Goal: Information Seeking & Learning: Check status

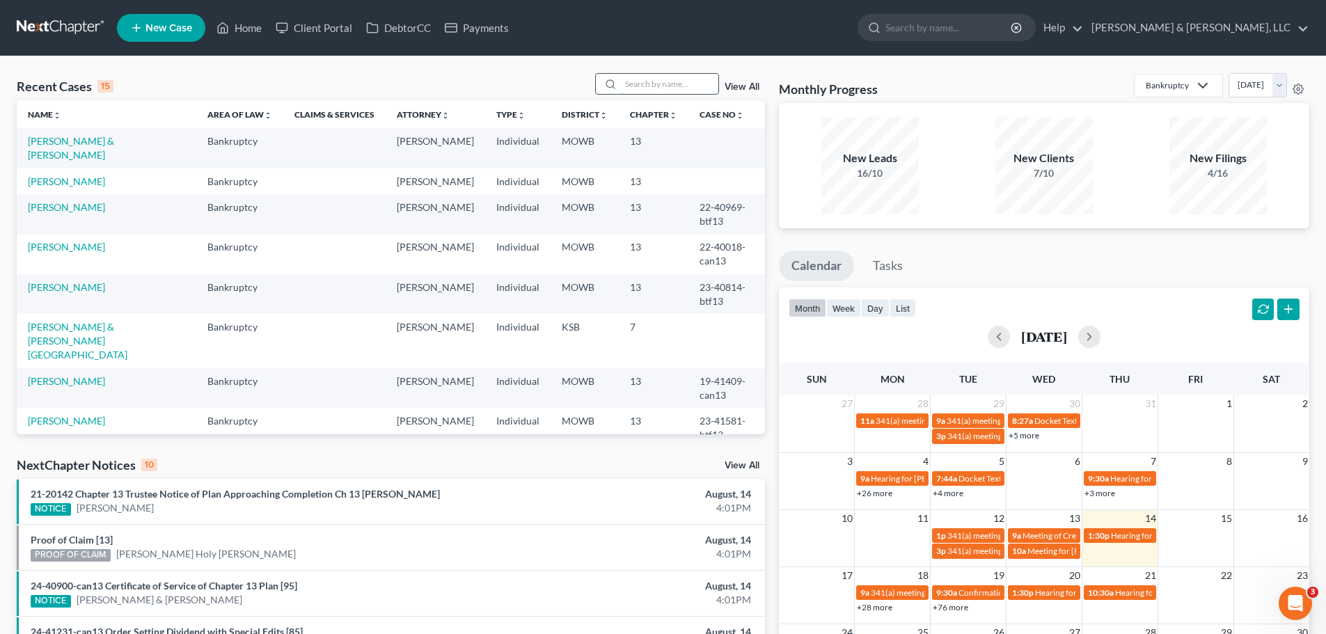
click at [663, 89] on input "search" at bounding box center [669, 84] width 97 height 20
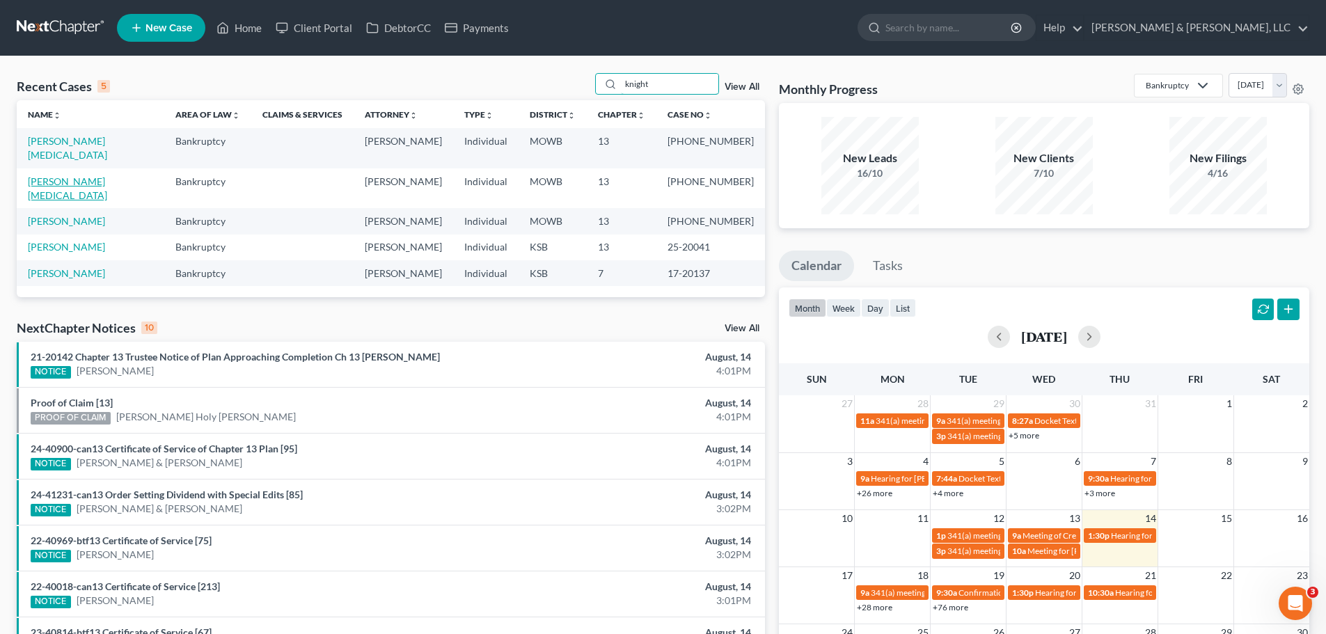
type input "knight"
click at [83, 175] on link "[PERSON_NAME][MEDICAL_DATA]" at bounding box center [67, 188] width 79 height 26
select select "1"
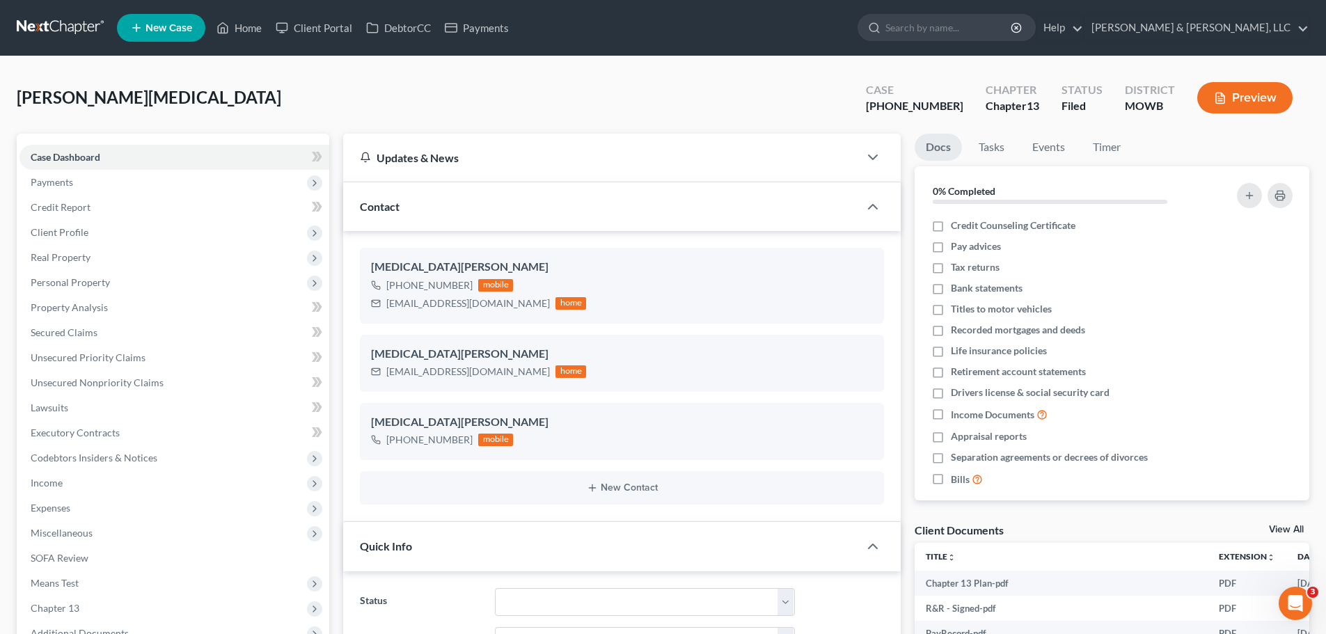
scroll to position [418, 0]
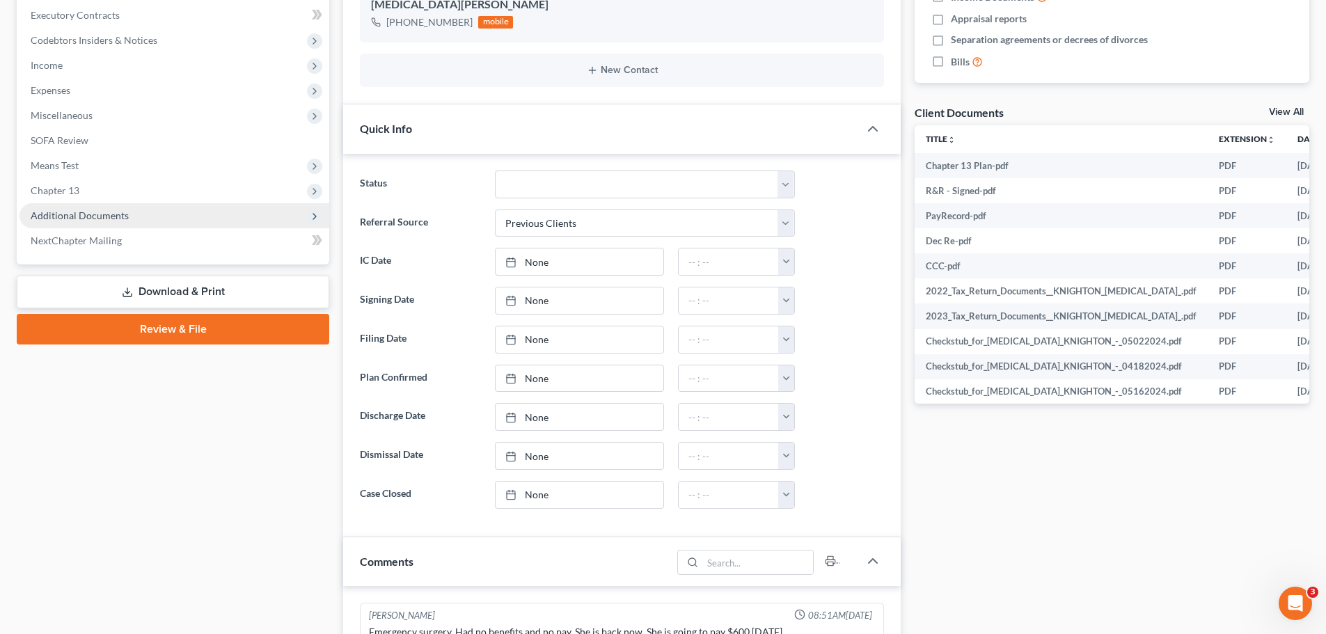
click at [95, 221] on span "Additional Documents" at bounding box center [80, 216] width 98 height 12
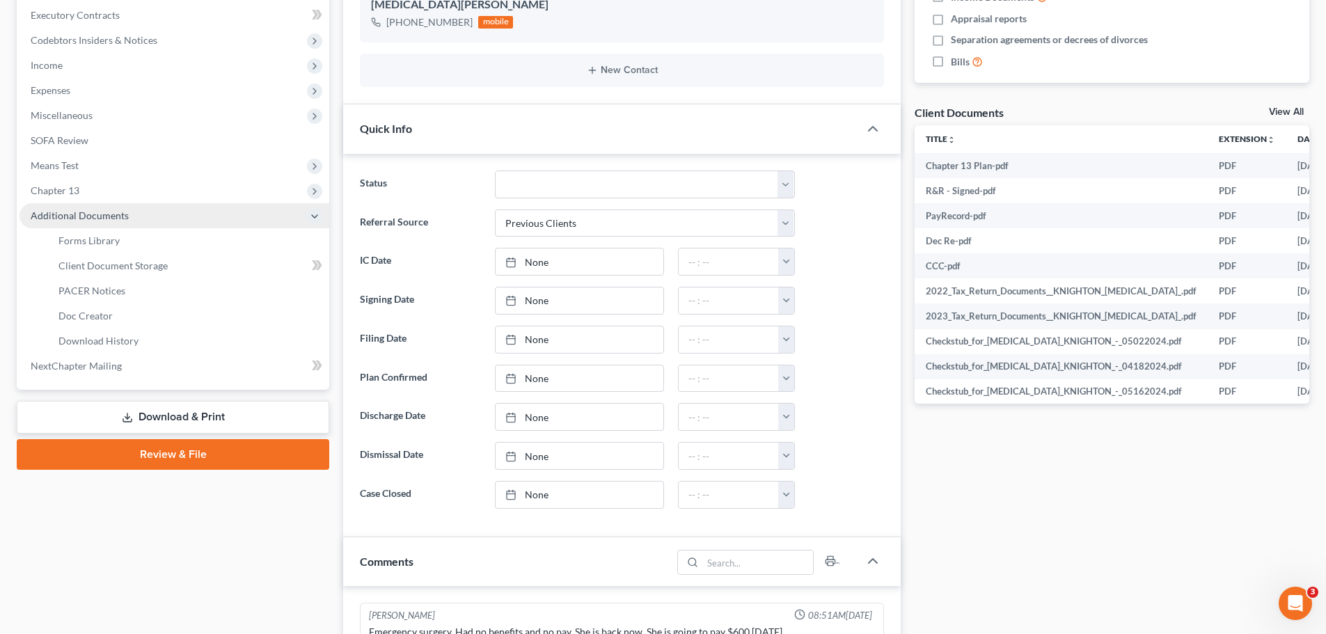
scroll to position [120, 0]
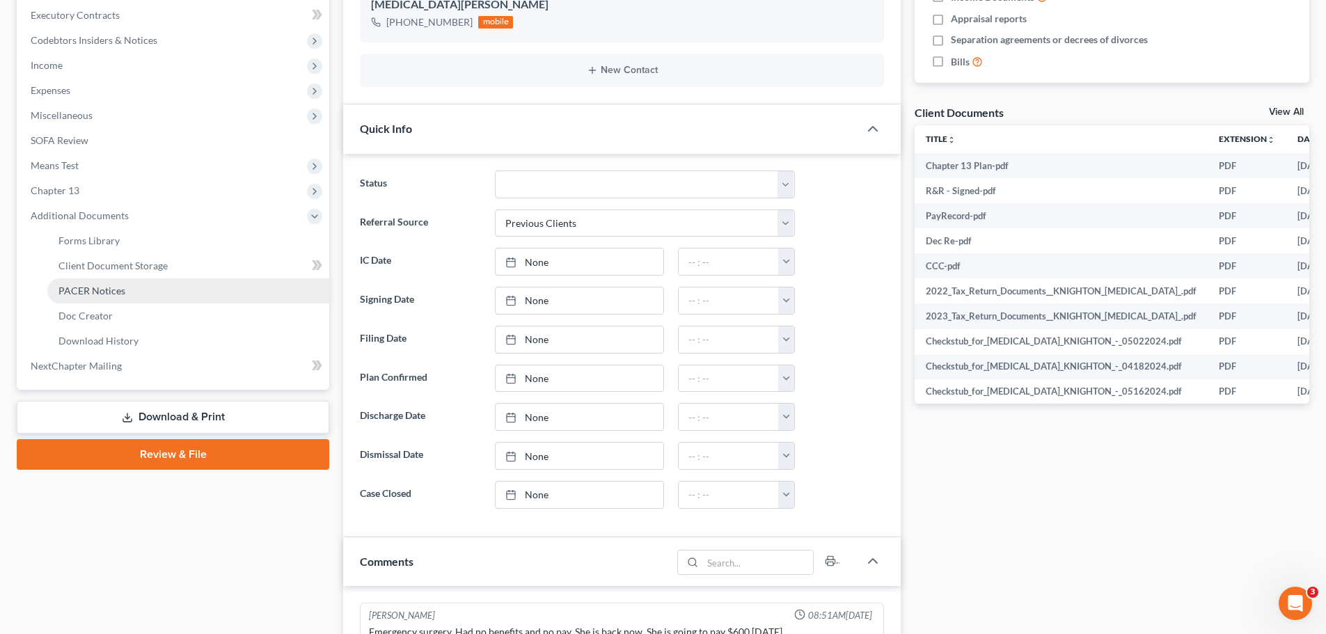
click at [97, 285] on span "PACER Notices" at bounding box center [91, 291] width 67 height 12
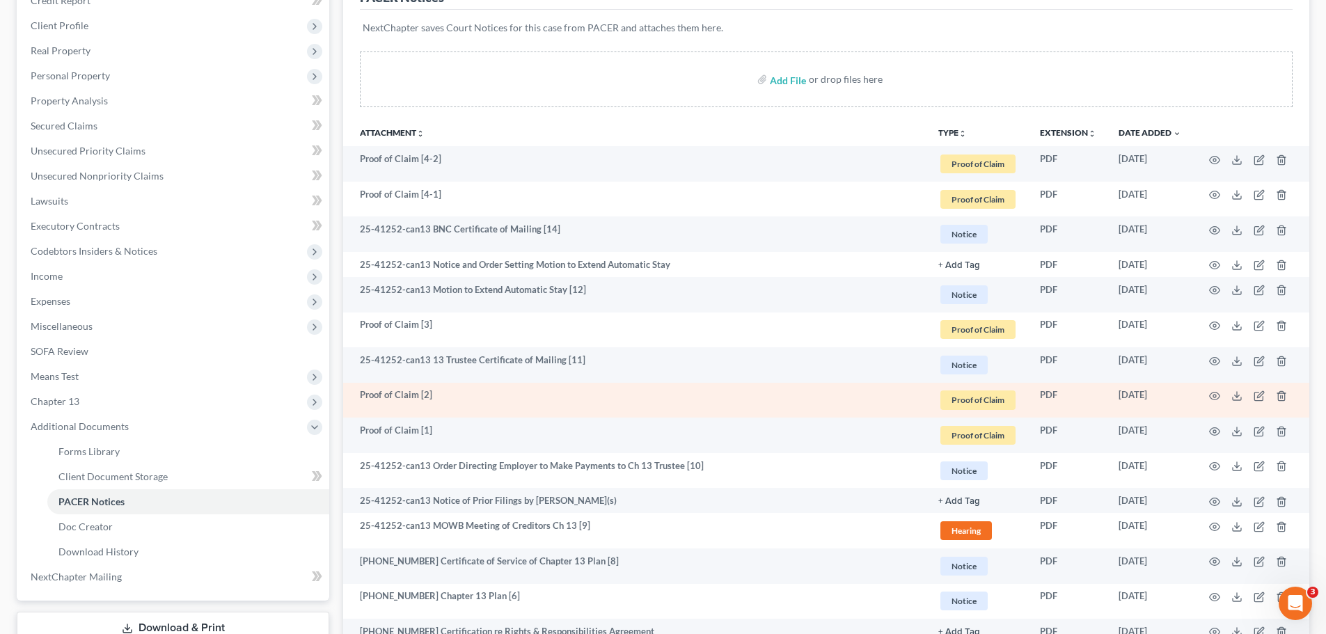
scroll to position [178, 0]
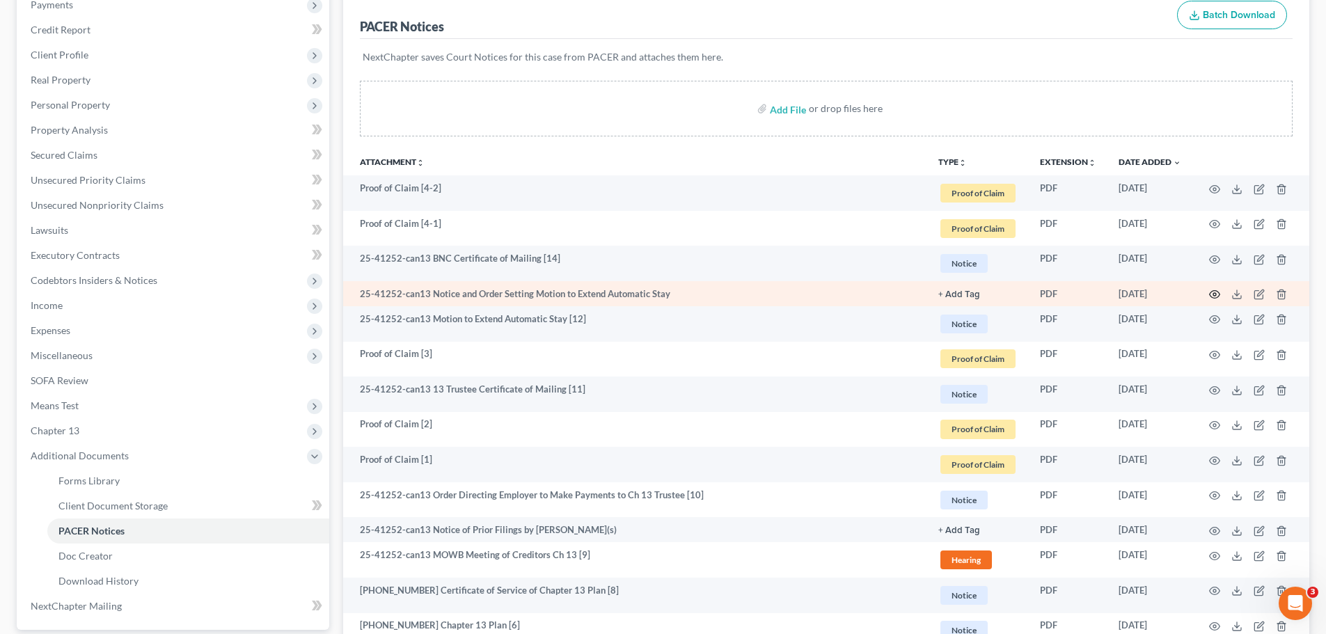
click at [1213, 294] on icon "button" at bounding box center [1214, 294] width 11 height 11
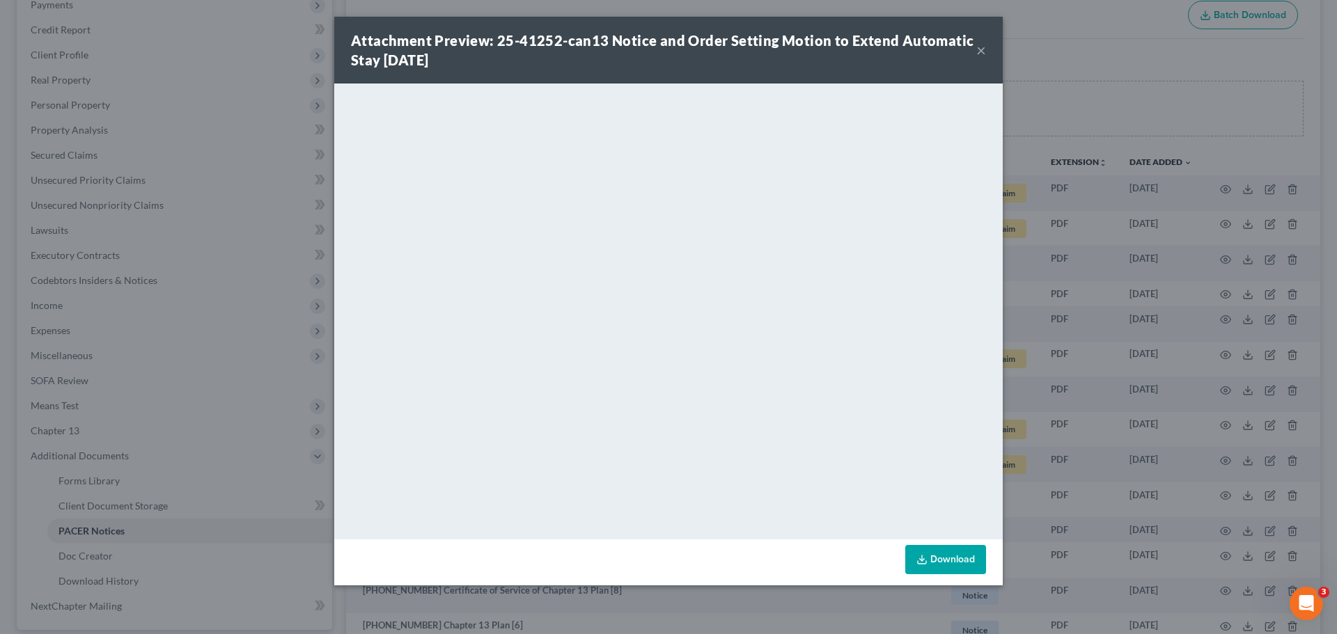
click at [982, 54] on button "×" at bounding box center [981, 50] width 10 height 17
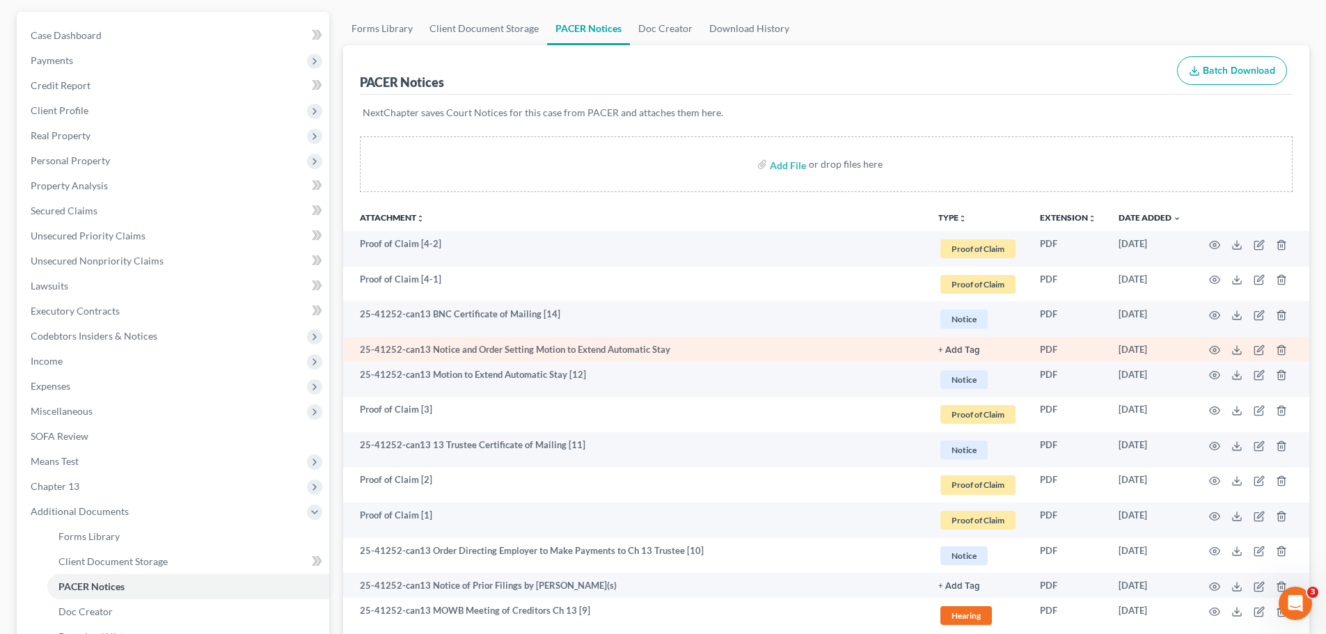
scroll to position [139, 0]
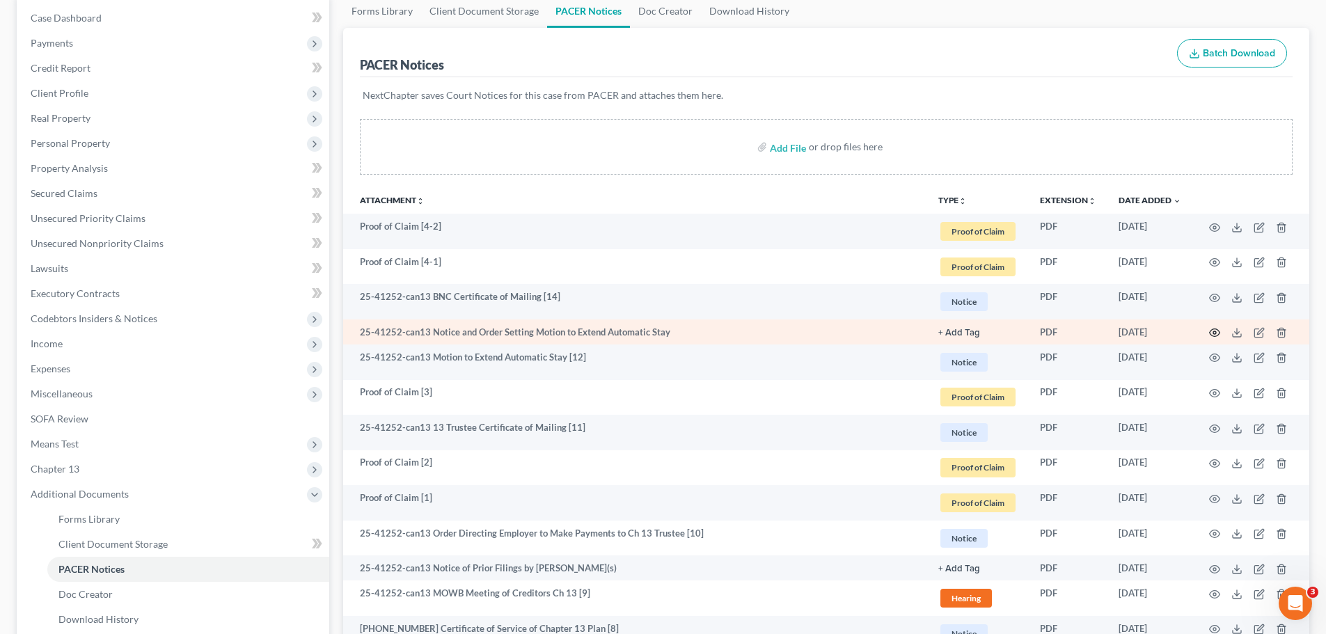
click at [1218, 329] on icon "button" at bounding box center [1214, 332] width 11 height 11
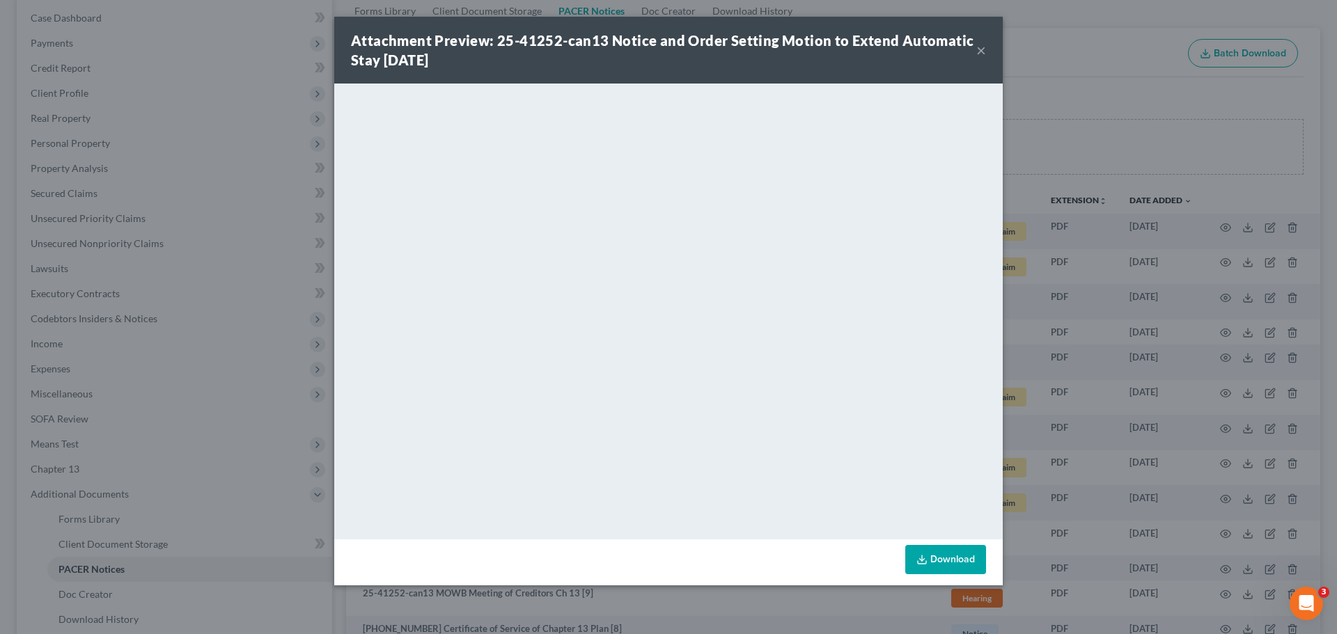
click at [982, 49] on button "×" at bounding box center [981, 50] width 10 height 17
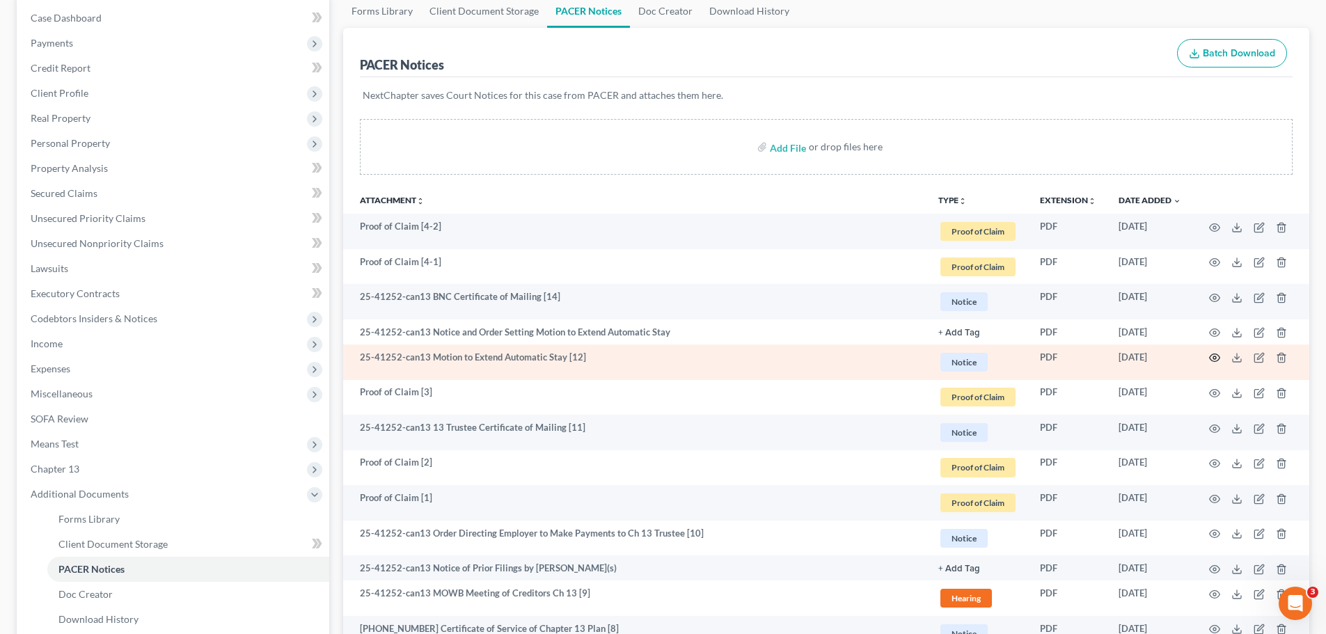
click at [1217, 356] on icon "button" at bounding box center [1214, 357] width 11 height 11
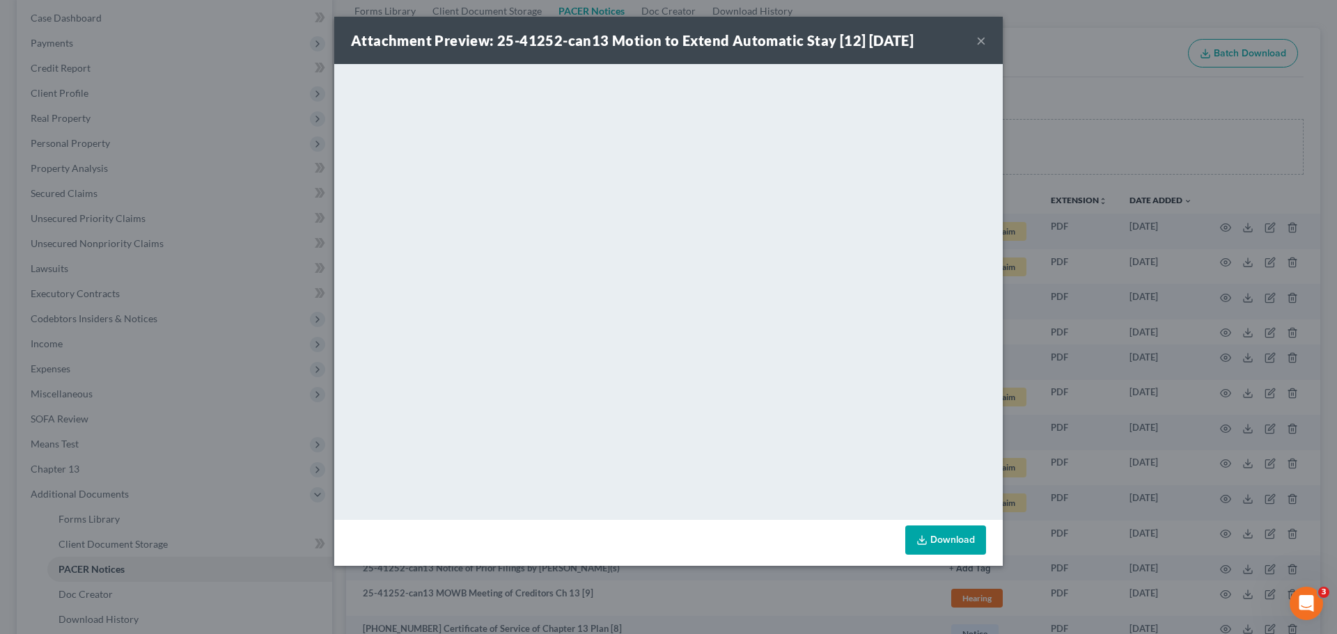
click at [980, 39] on button "×" at bounding box center [981, 40] width 10 height 17
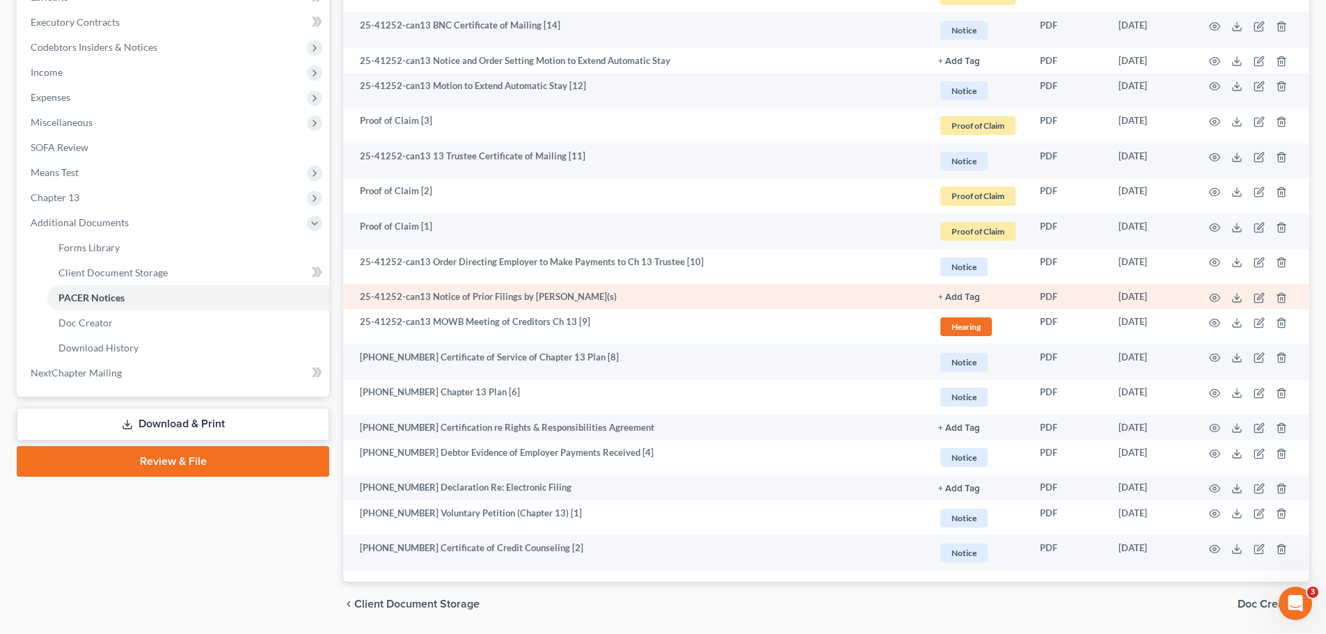
scroll to position [386, 0]
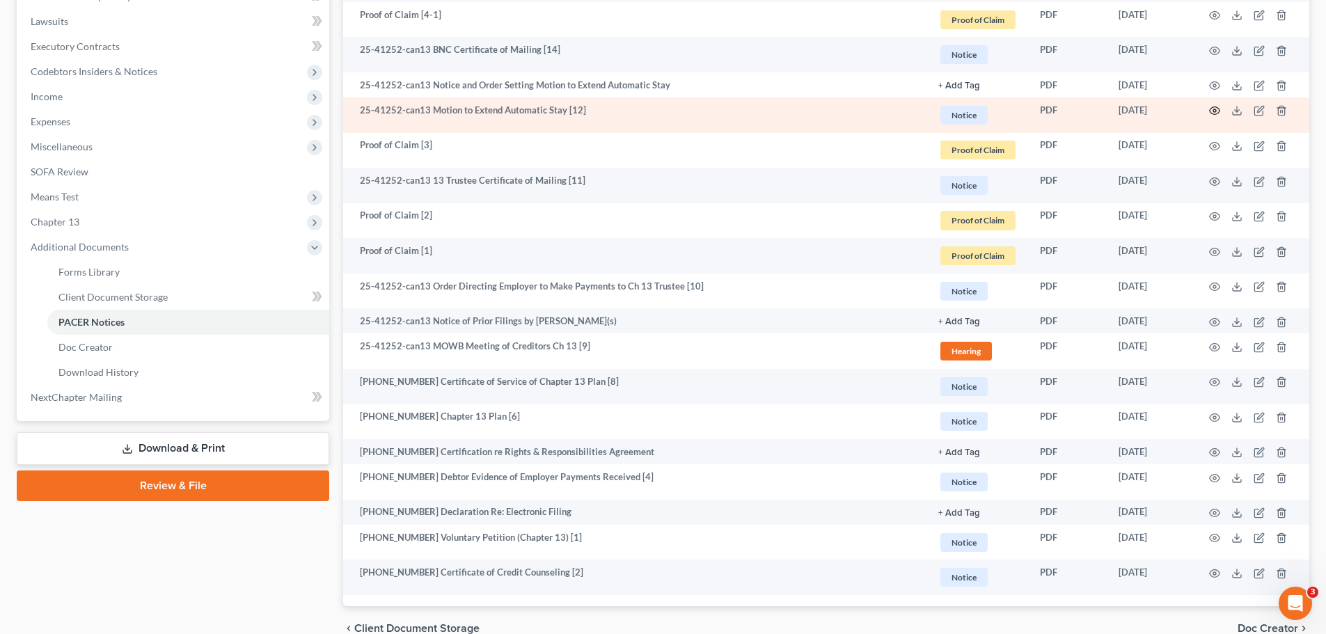
click at [1218, 109] on icon "button" at bounding box center [1215, 111] width 10 height 8
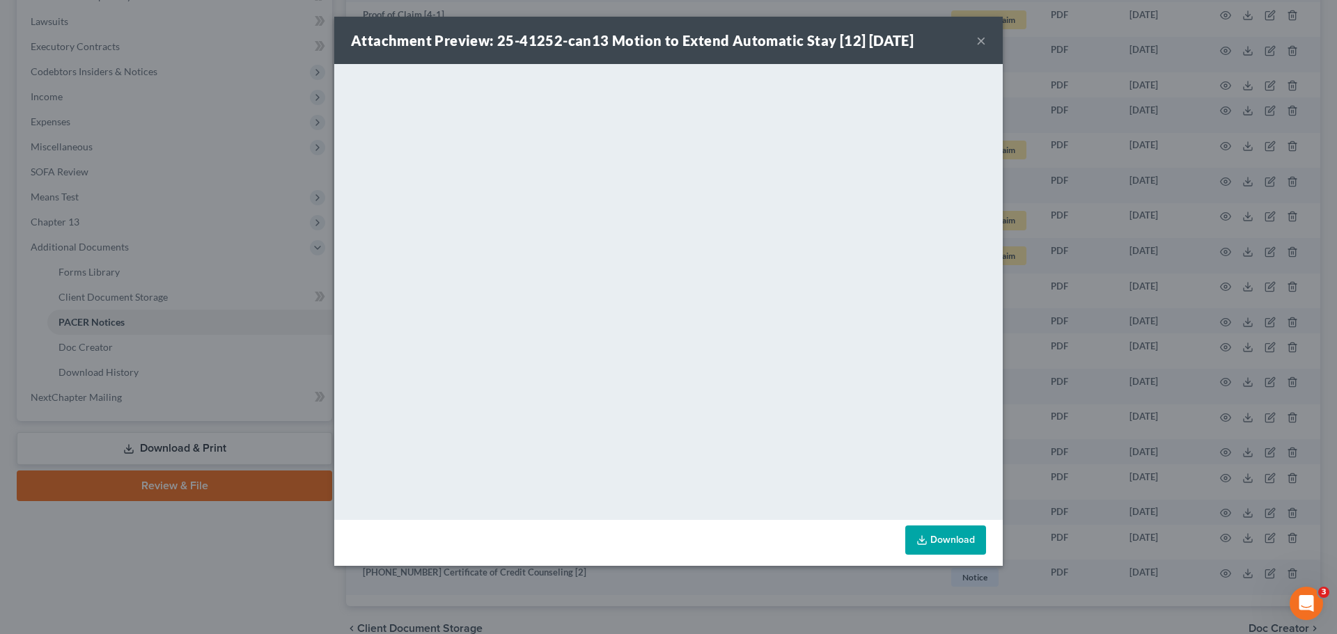
click at [984, 38] on button "×" at bounding box center [981, 40] width 10 height 17
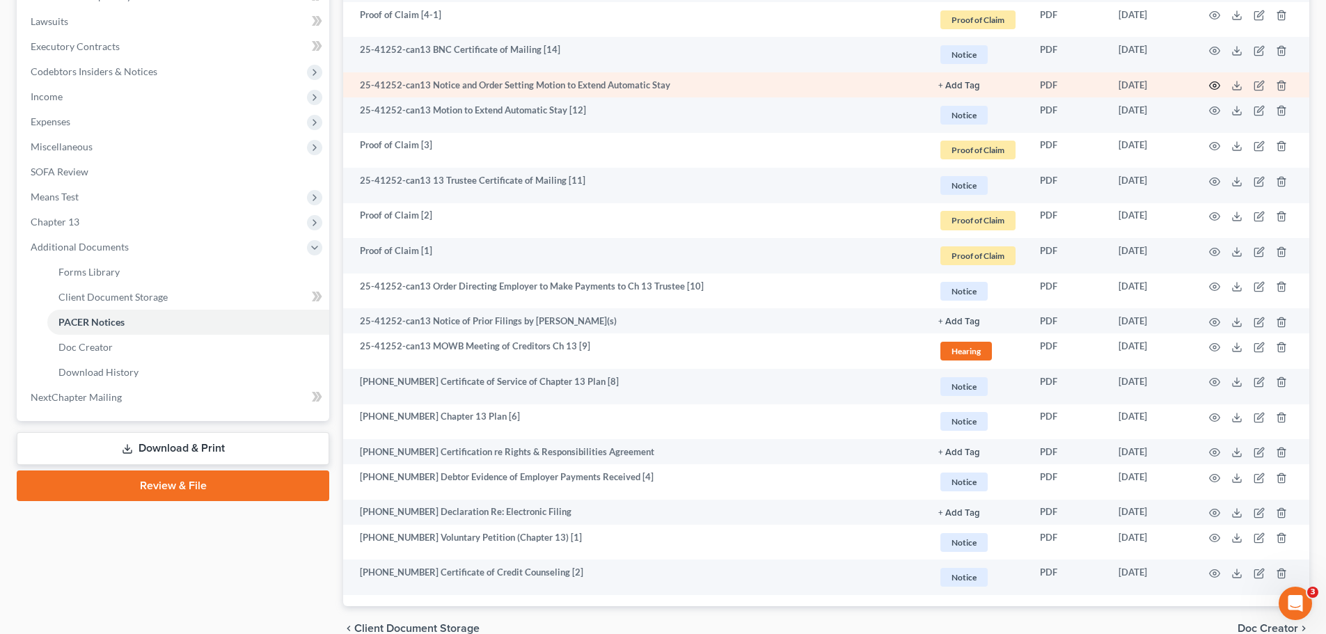
click at [1215, 84] on circle "button" at bounding box center [1215, 85] width 3 height 3
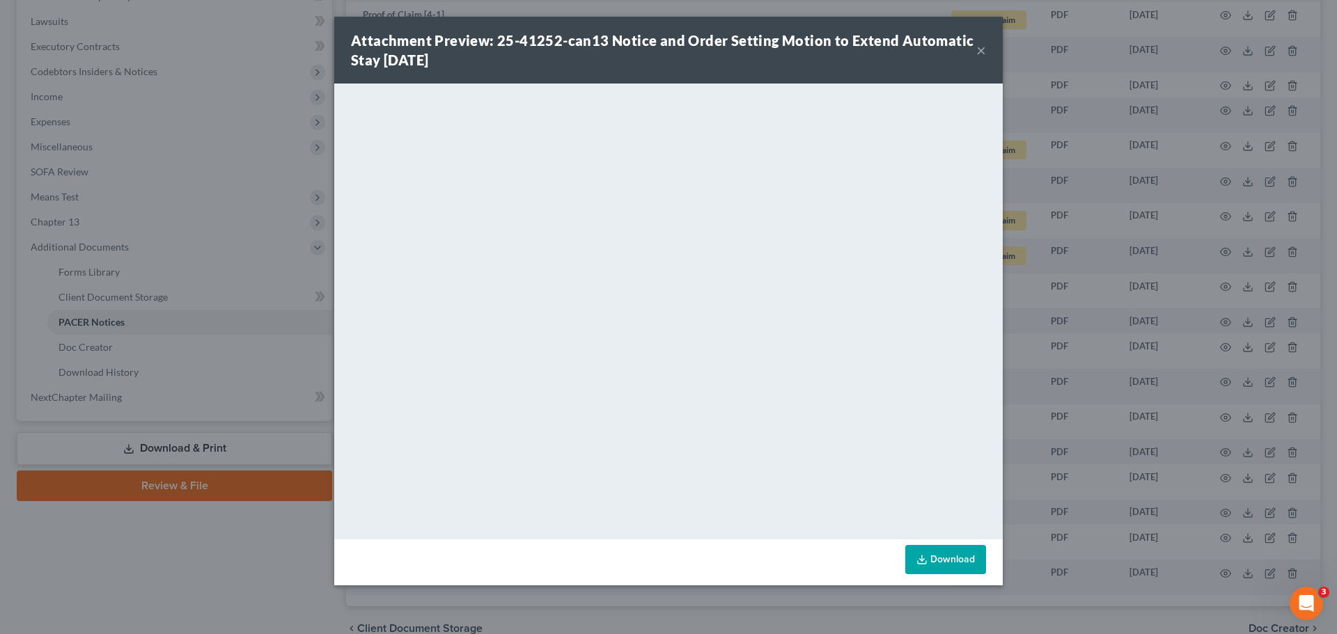
click at [984, 47] on button "×" at bounding box center [981, 50] width 10 height 17
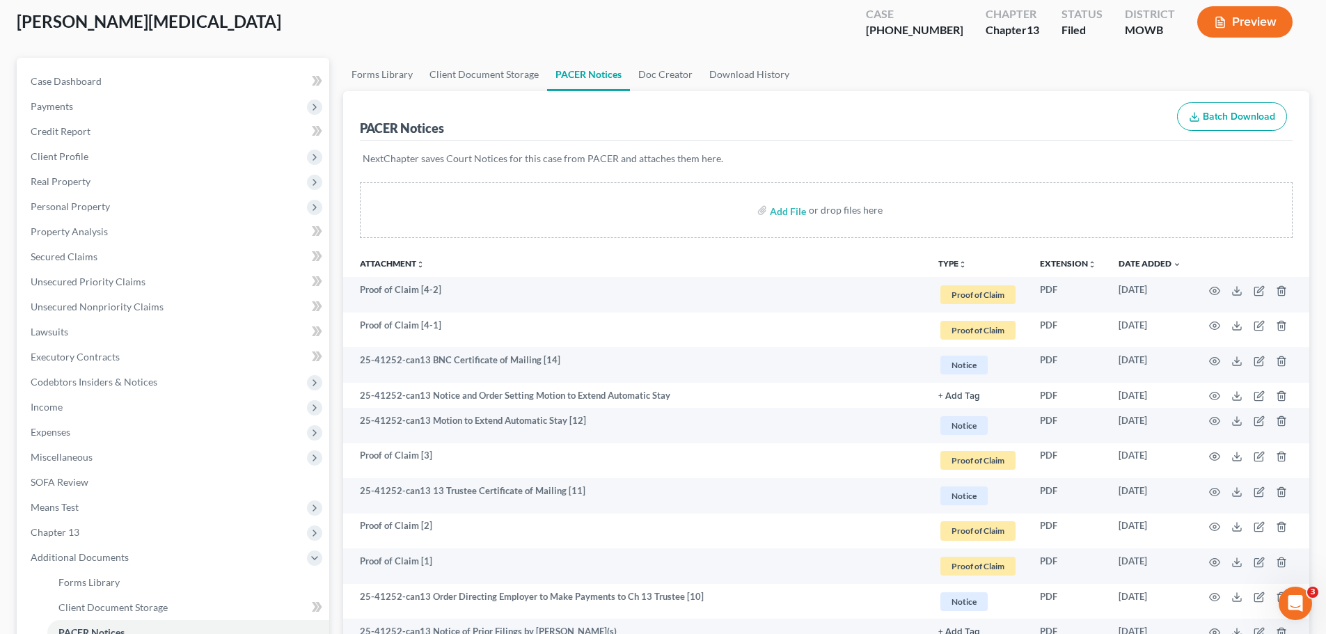
scroll to position [0, 0]
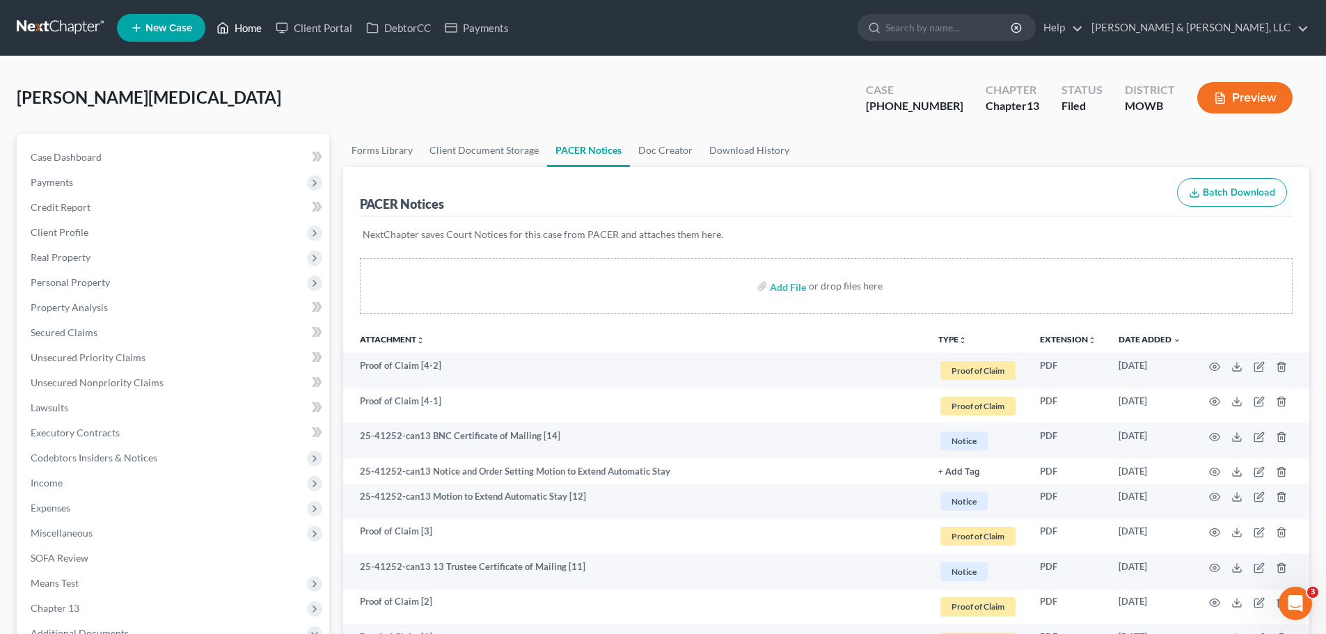
click at [228, 33] on icon at bounding box center [224, 28] width 10 height 10
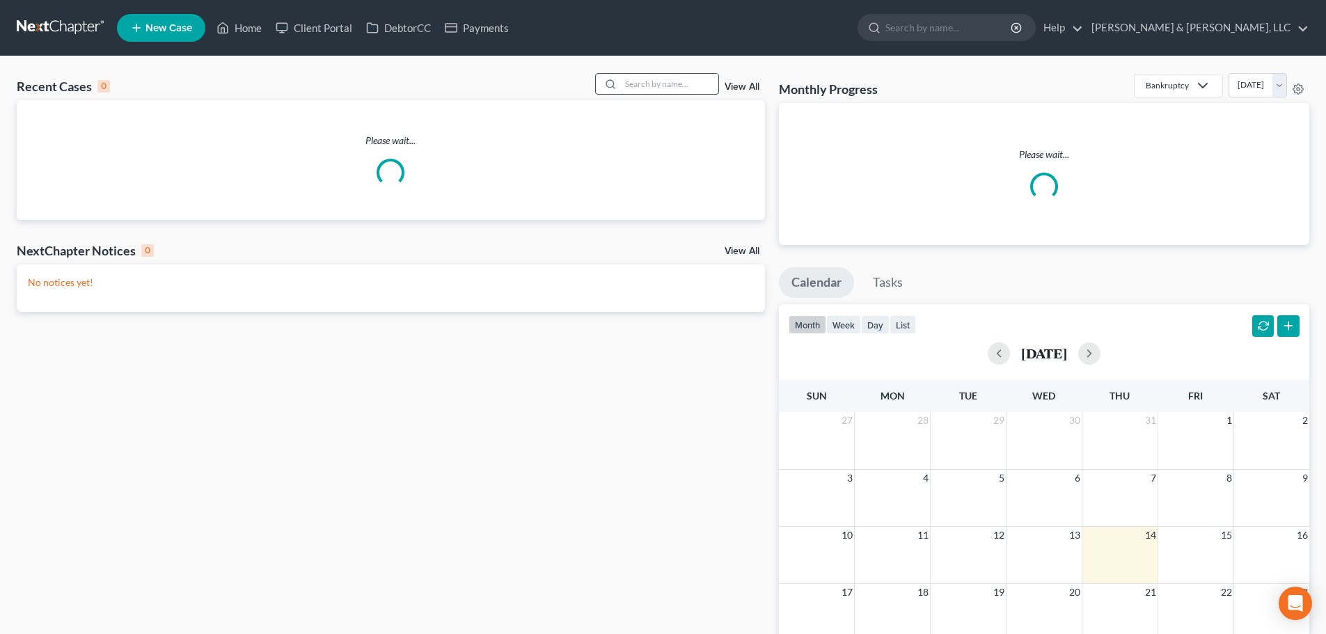
click at [674, 91] on input "search" at bounding box center [669, 84] width 97 height 20
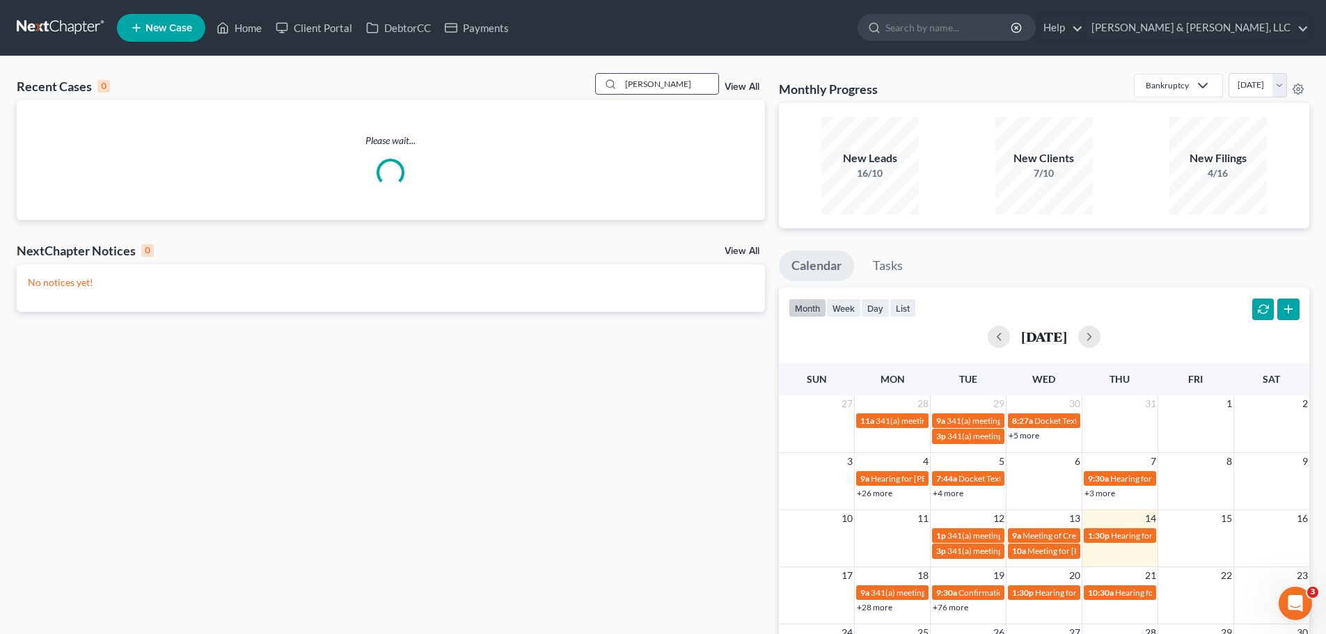
type input "[PERSON_NAME]"
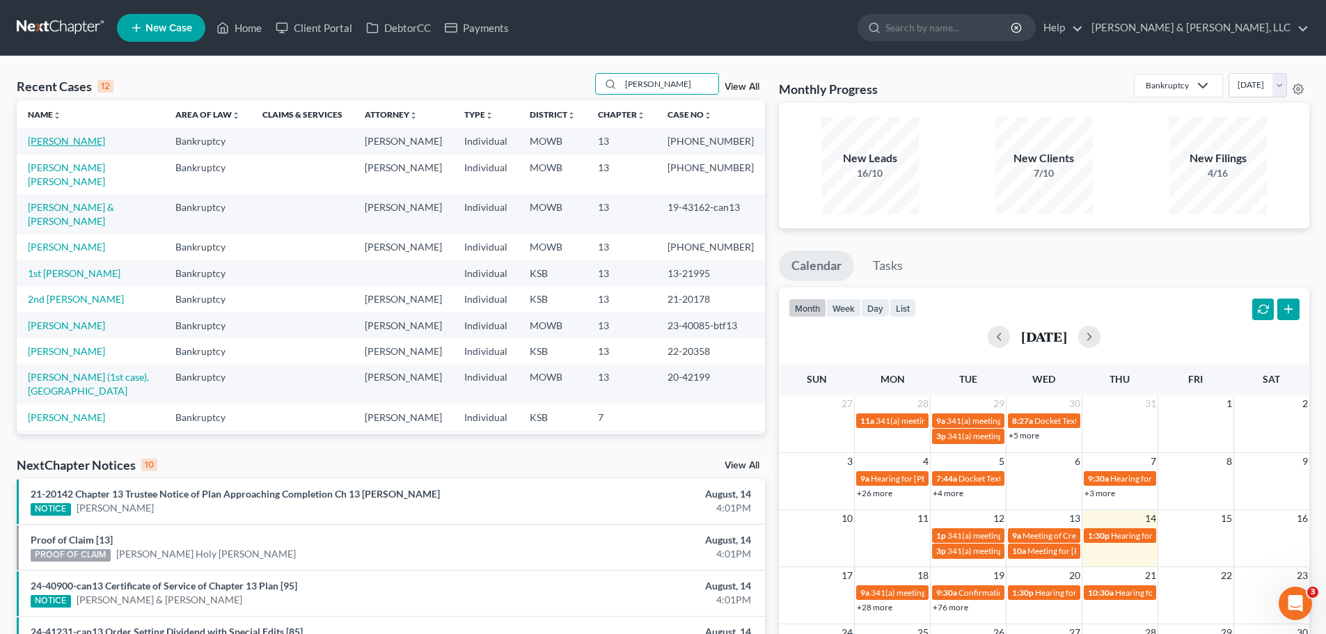
click at [79, 139] on link "[PERSON_NAME]" at bounding box center [66, 141] width 77 height 12
select select "1"
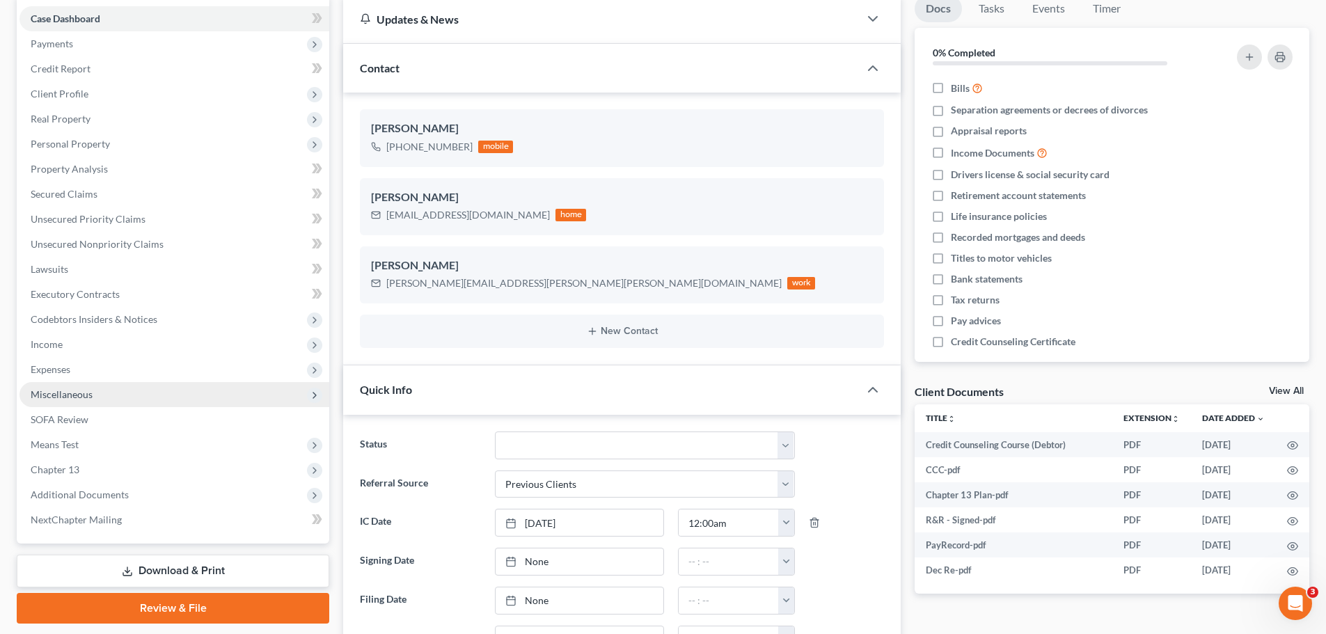
scroll to position [139, 0]
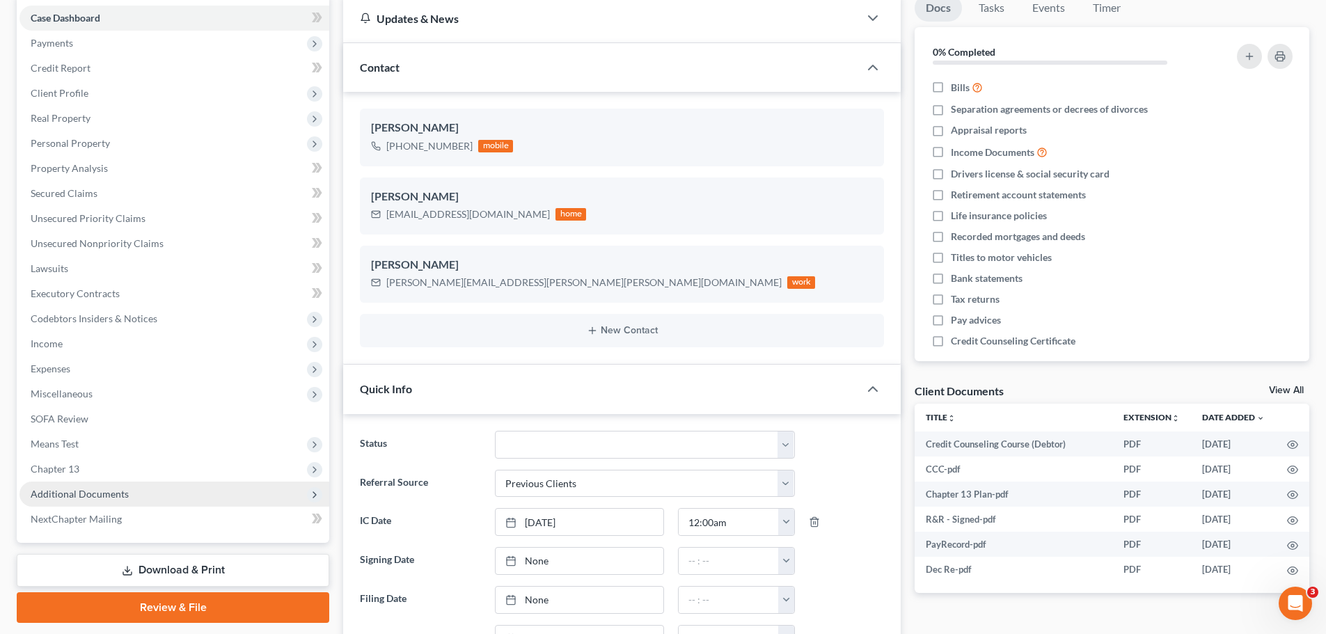
click at [109, 493] on span "Additional Documents" at bounding box center [80, 494] width 98 height 12
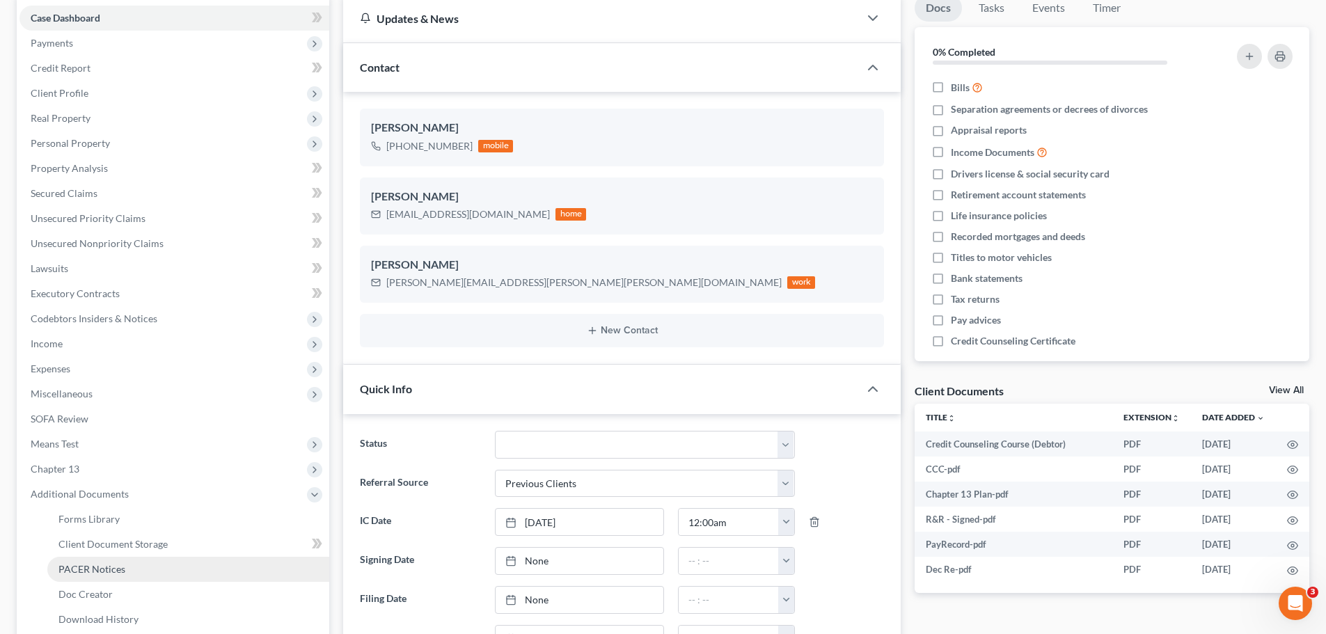
click at [107, 563] on link "PACER Notices" at bounding box center [188, 569] width 282 height 25
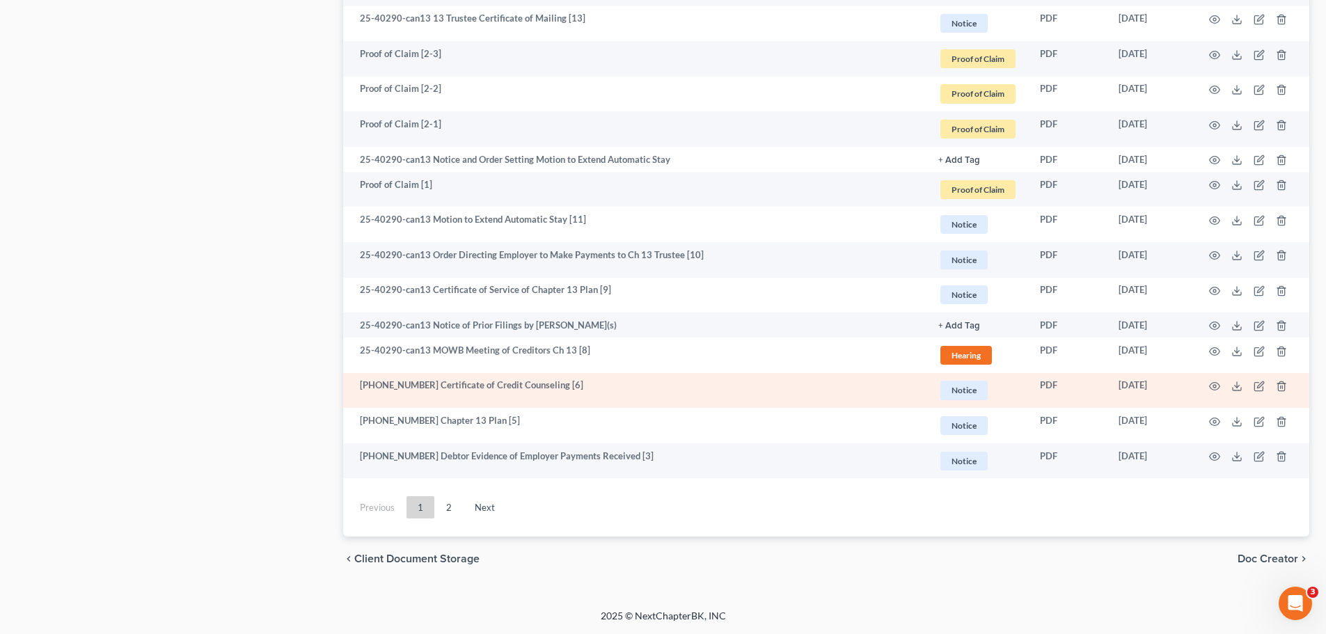
scroll to position [2293, 0]
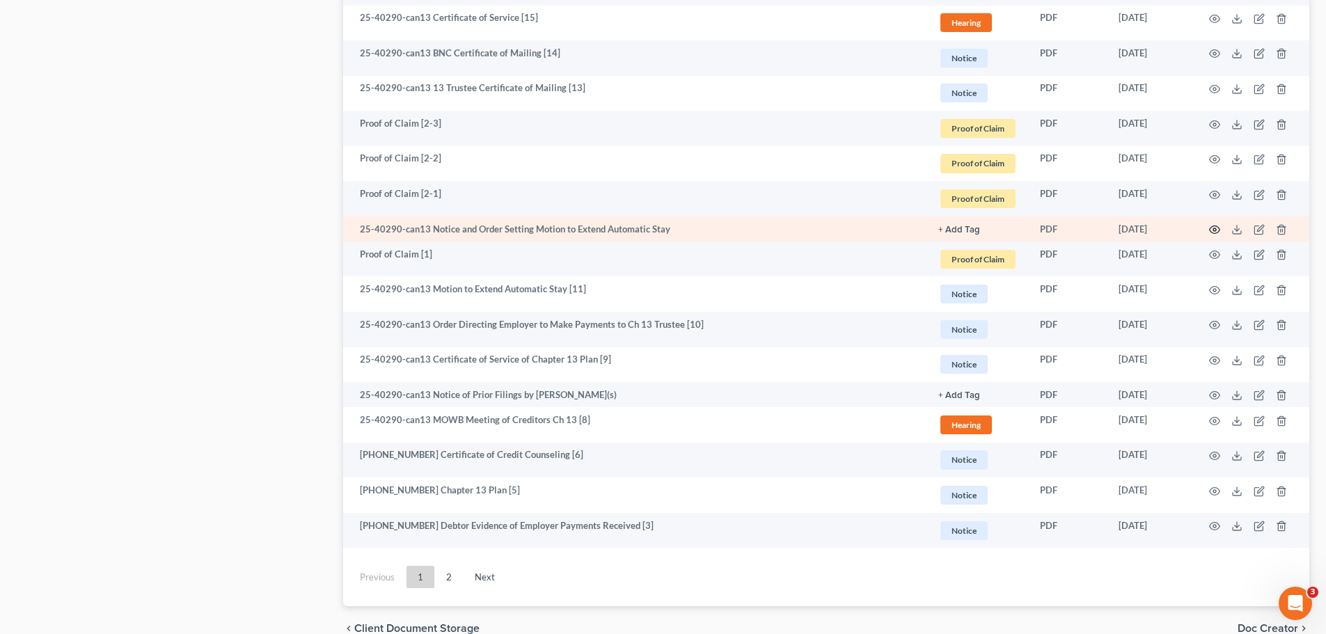
click at [1213, 230] on icon "button" at bounding box center [1214, 229] width 11 height 11
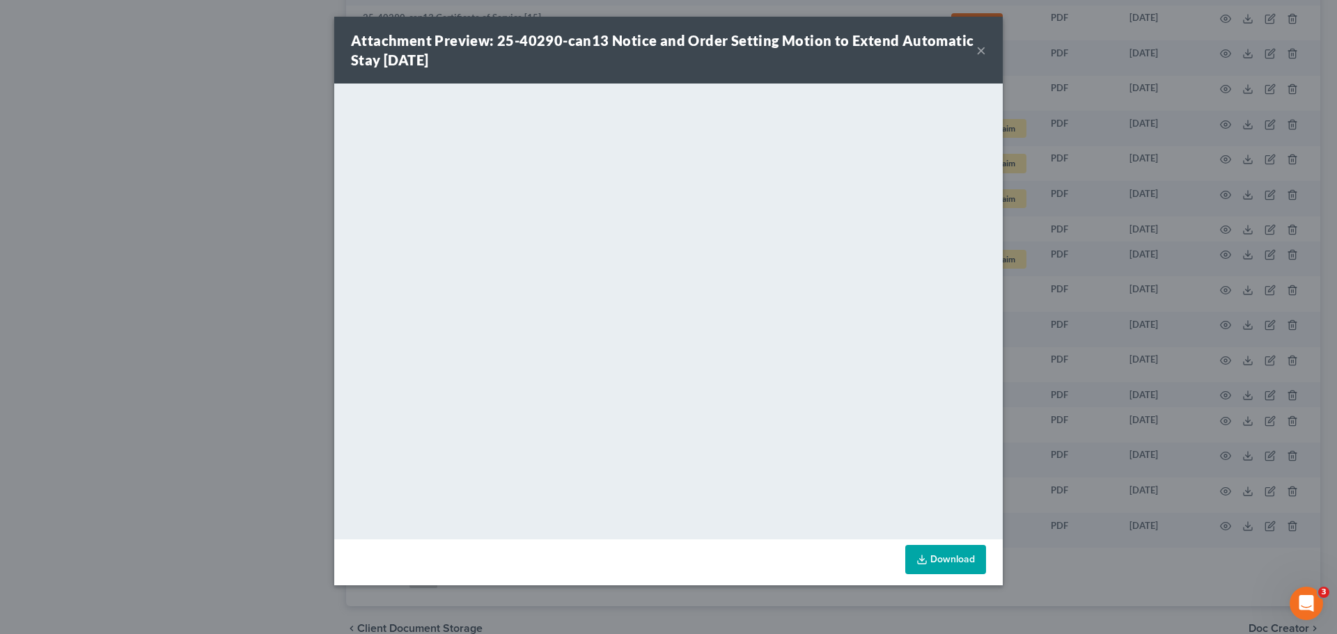
click at [981, 54] on button "×" at bounding box center [981, 50] width 10 height 17
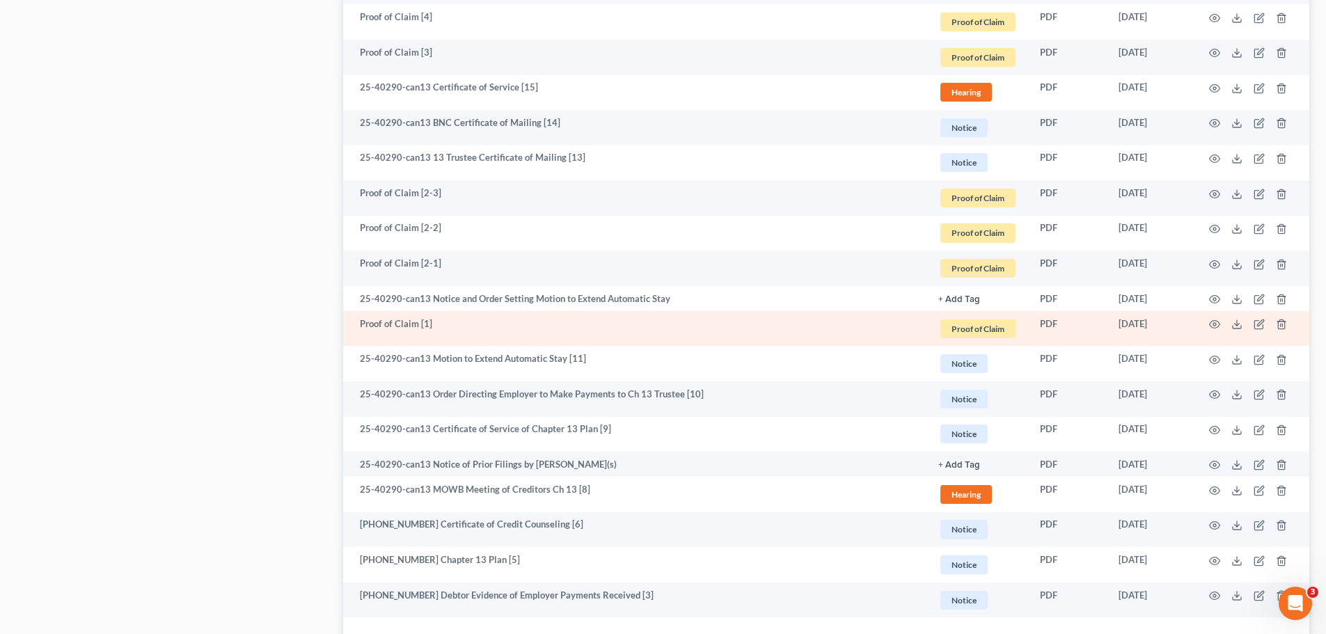
scroll to position [2154, 0]
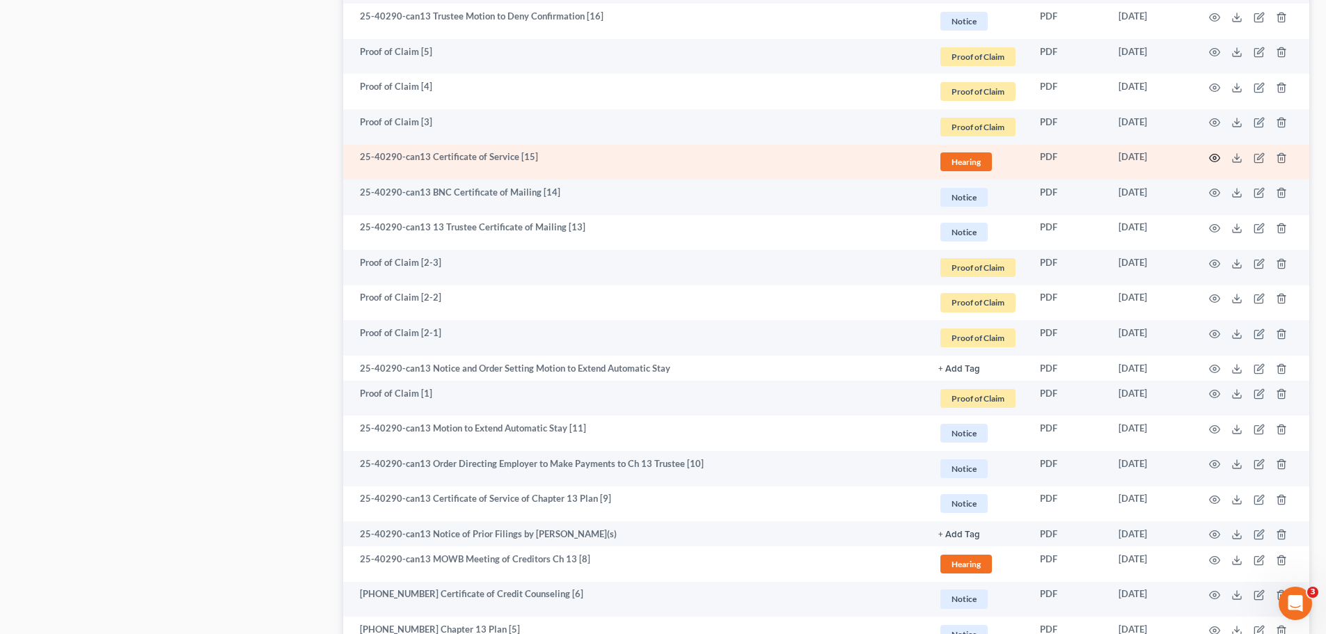
click at [1216, 158] on circle "button" at bounding box center [1215, 158] width 3 height 3
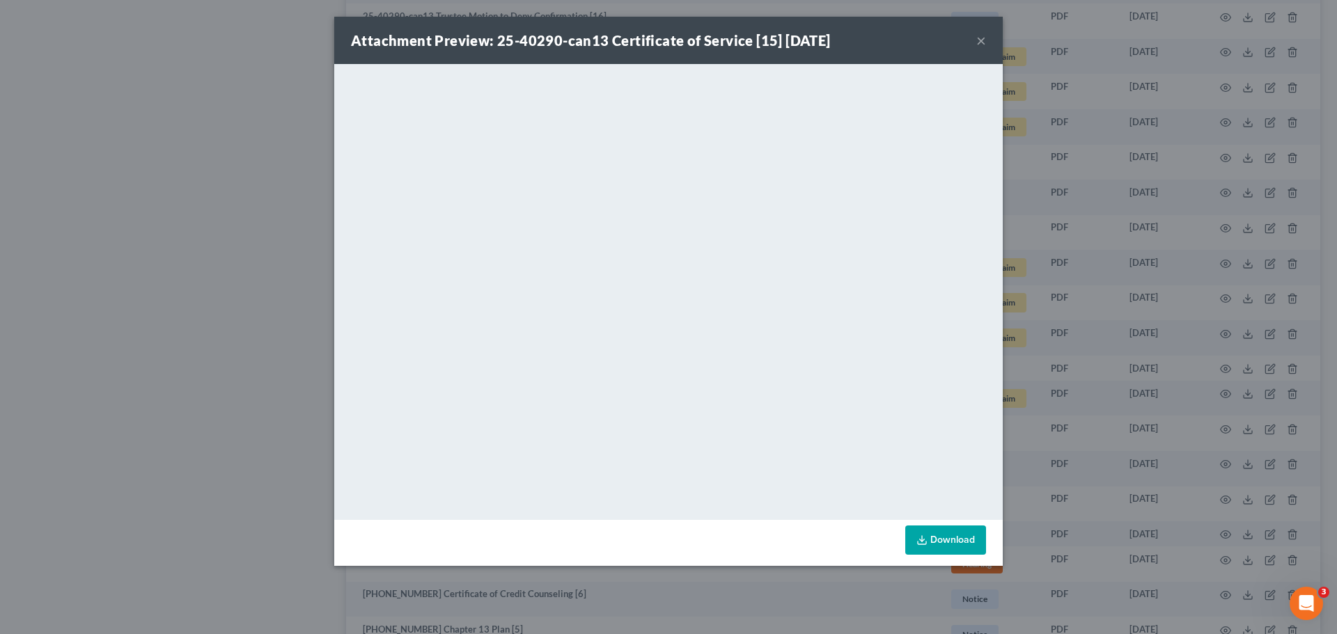
click at [982, 42] on button "×" at bounding box center [981, 40] width 10 height 17
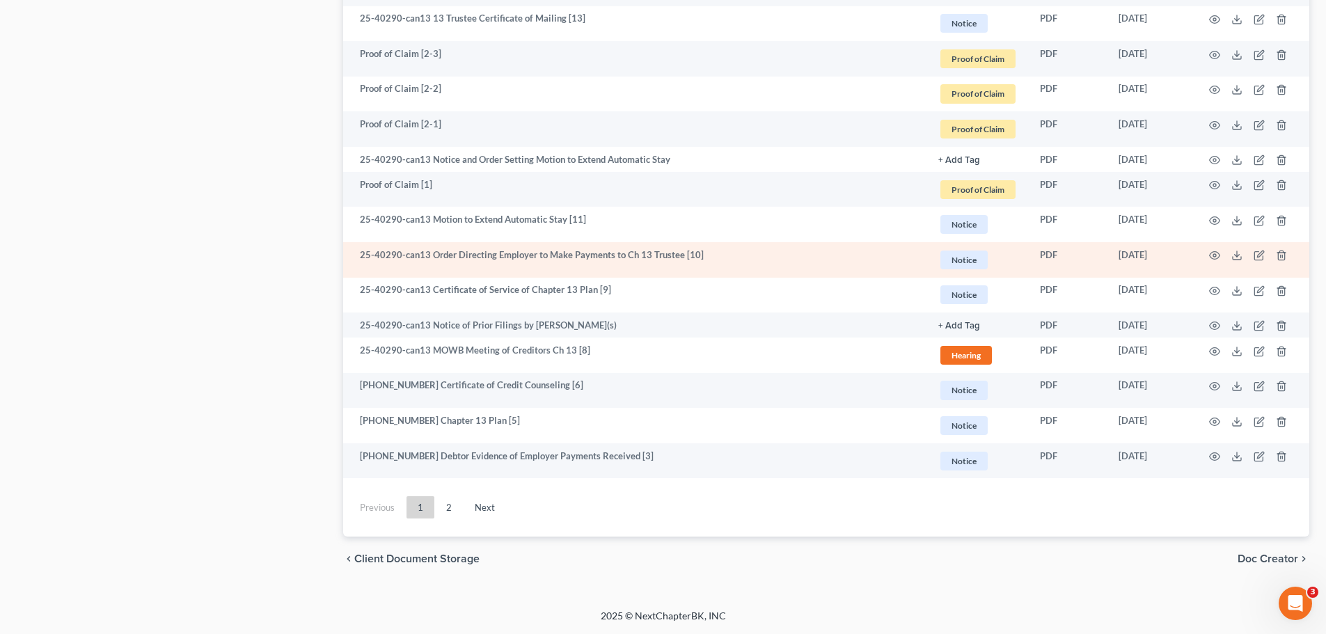
scroll to position [2293, 0]
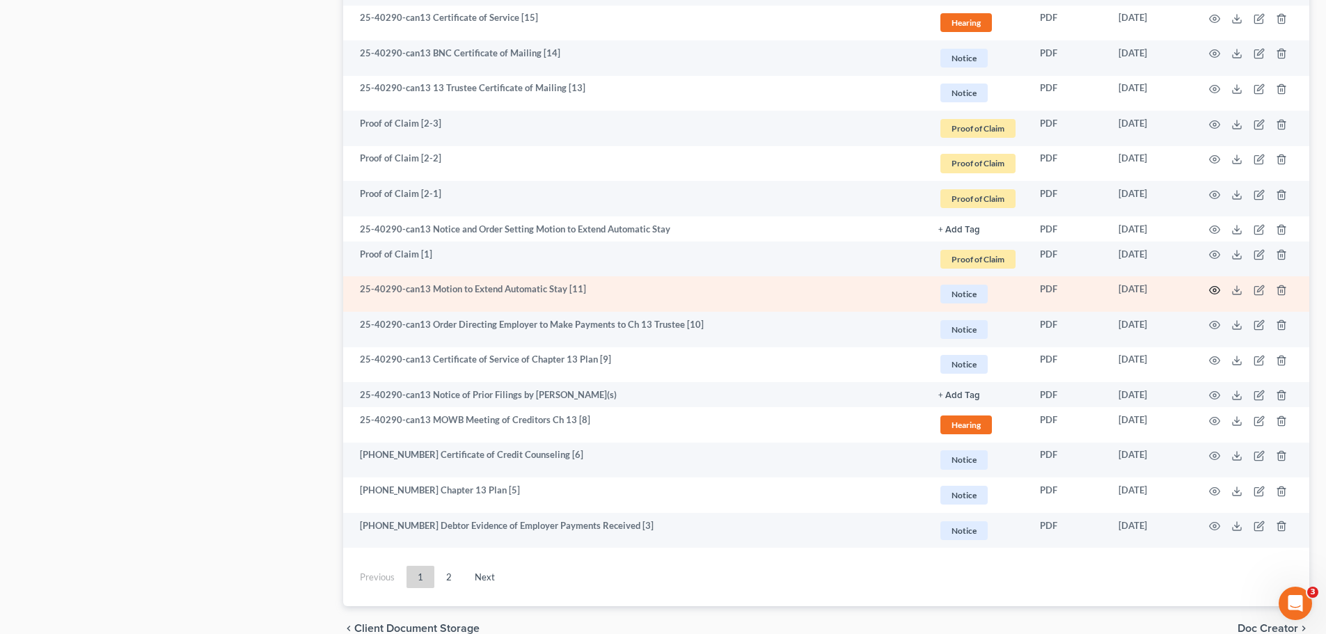
click at [1215, 287] on icon "button" at bounding box center [1215, 290] width 10 height 8
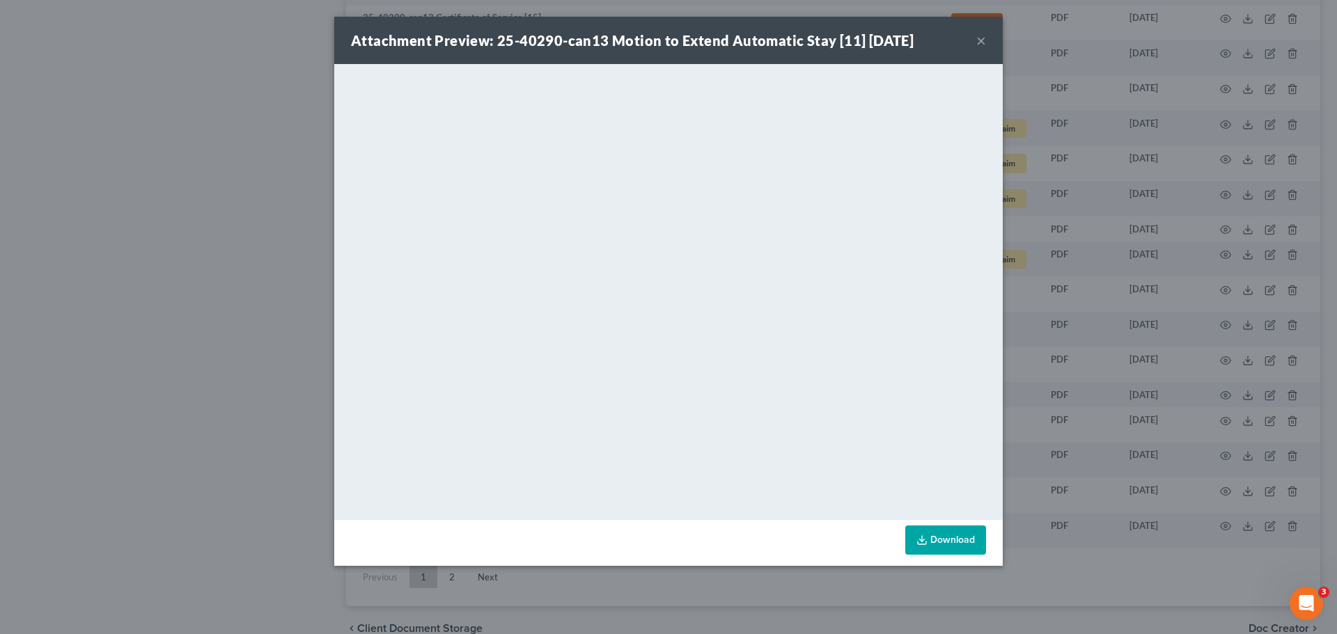
click at [977, 42] on button "×" at bounding box center [981, 40] width 10 height 17
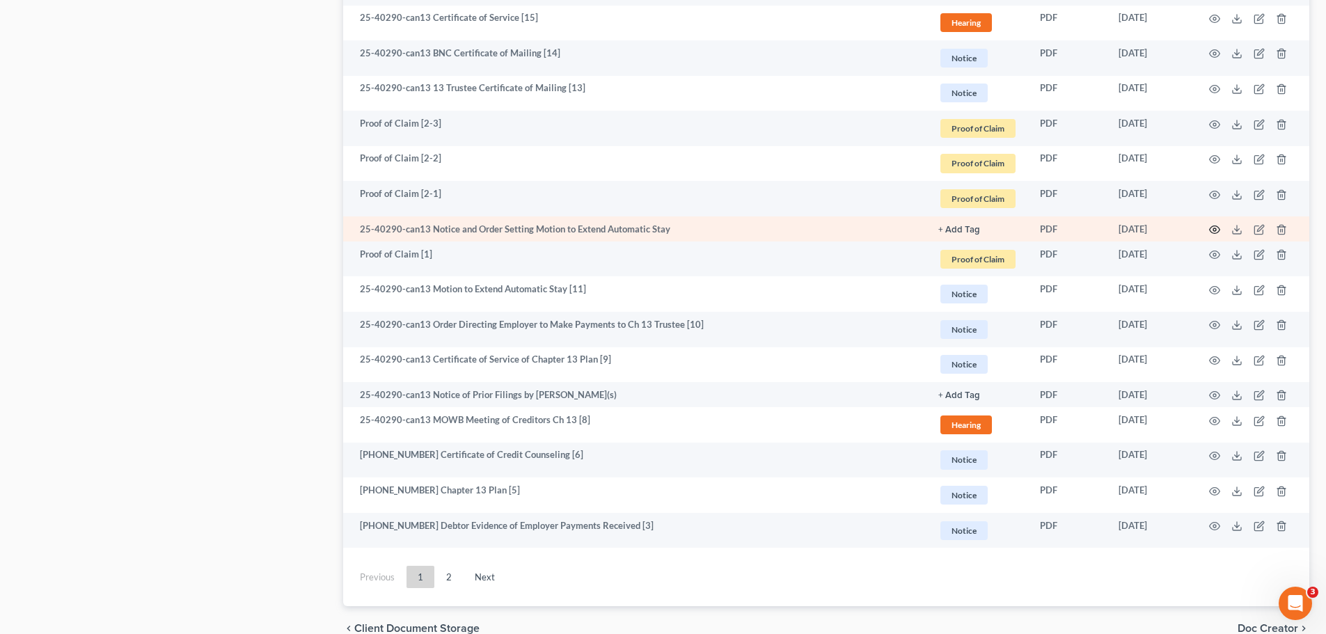
click at [1211, 230] on icon "button" at bounding box center [1214, 229] width 11 height 11
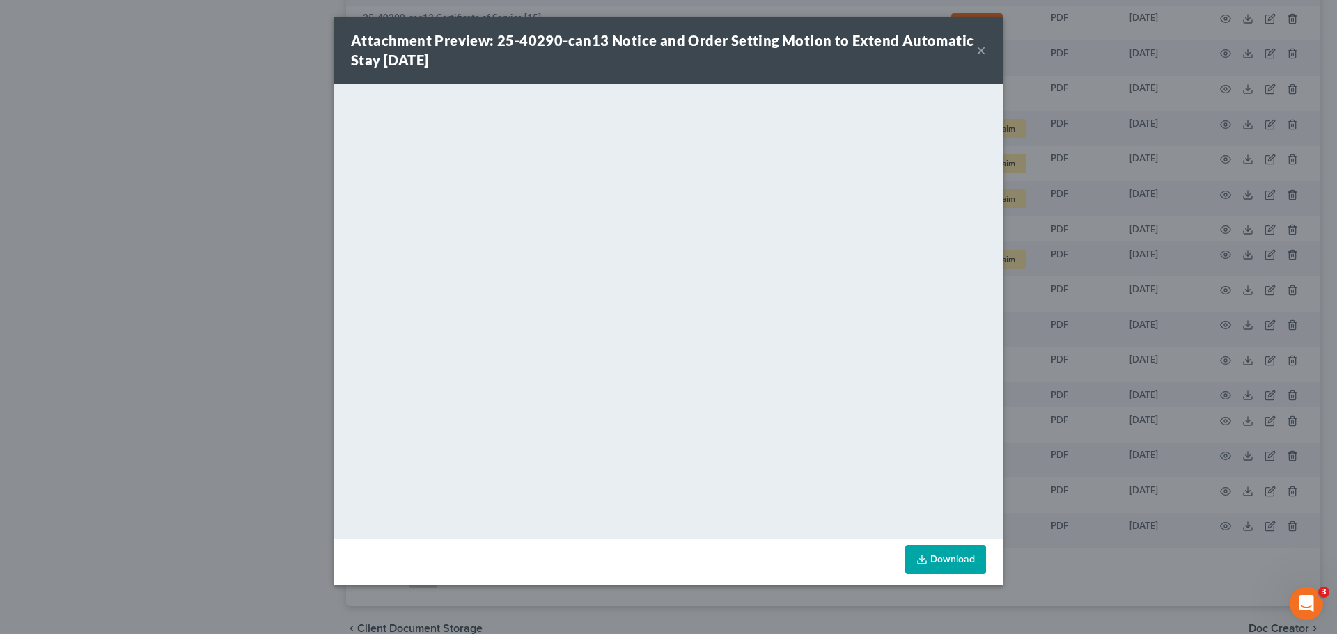
click at [982, 50] on button "×" at bounding box center [981, 50] width 10 height 17
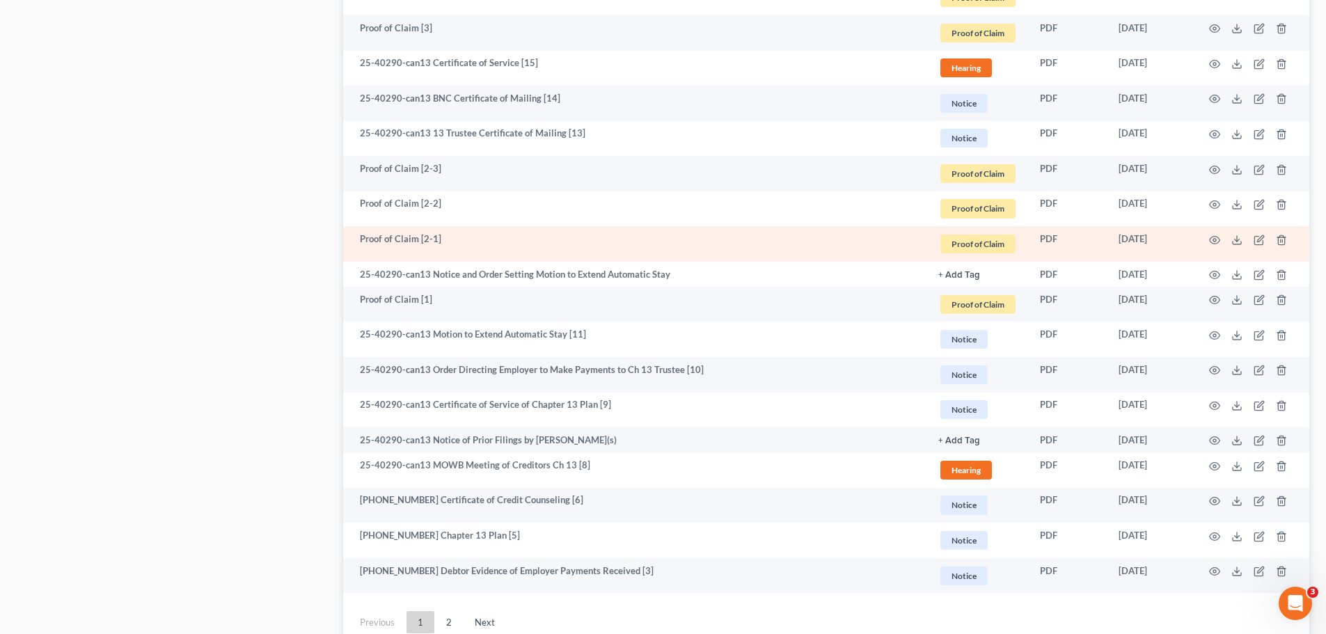
scroll to position [2224, 0]
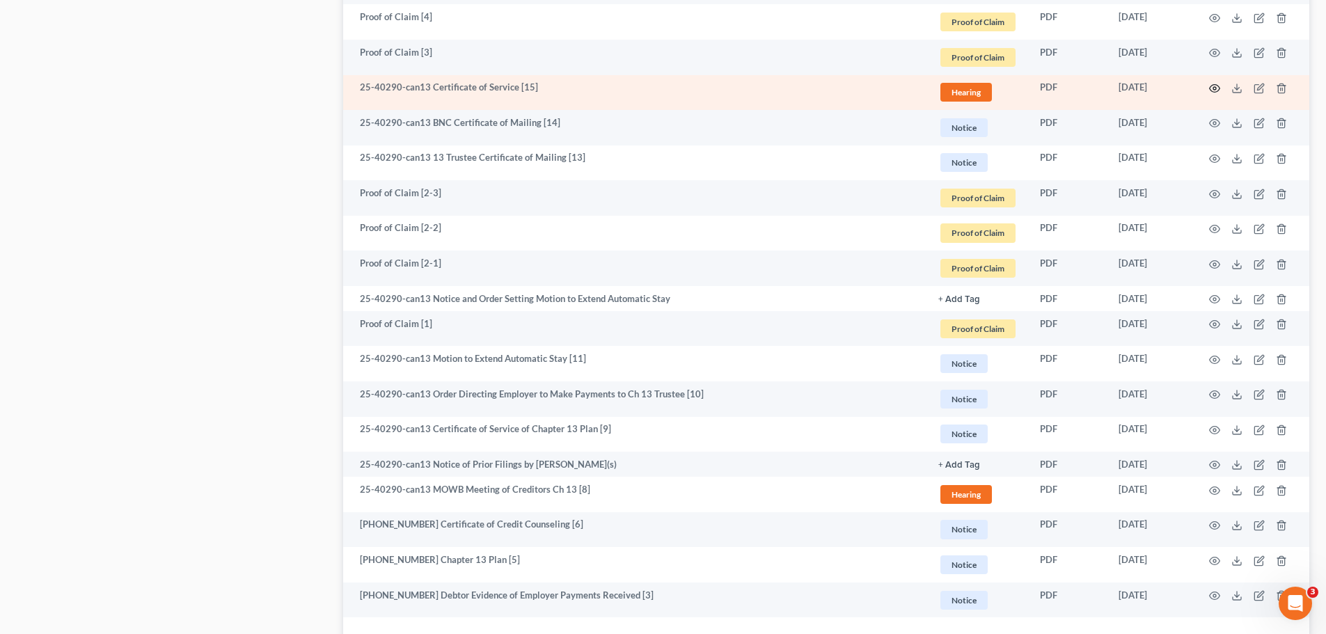
click at [1217, 91] on icon "button" at bounding box center [1215, 89] width 10 height 8
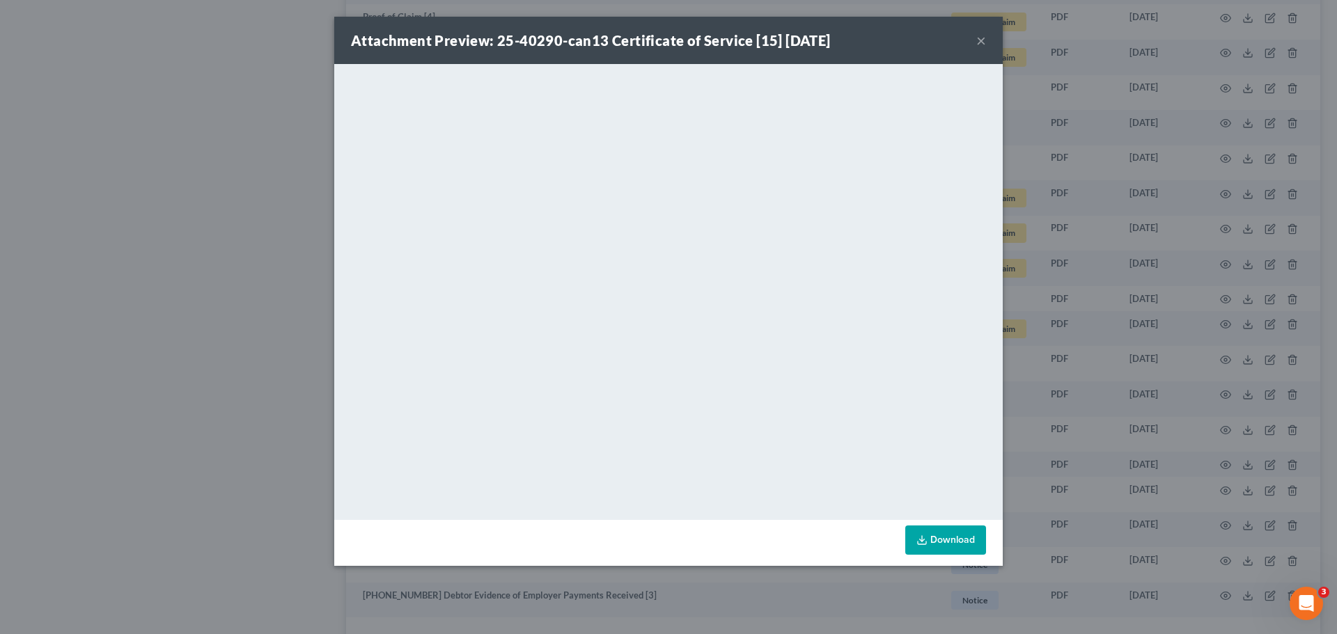
click at [980, 43] on button "×" at bounding box center [981, 40] width 10 height 17
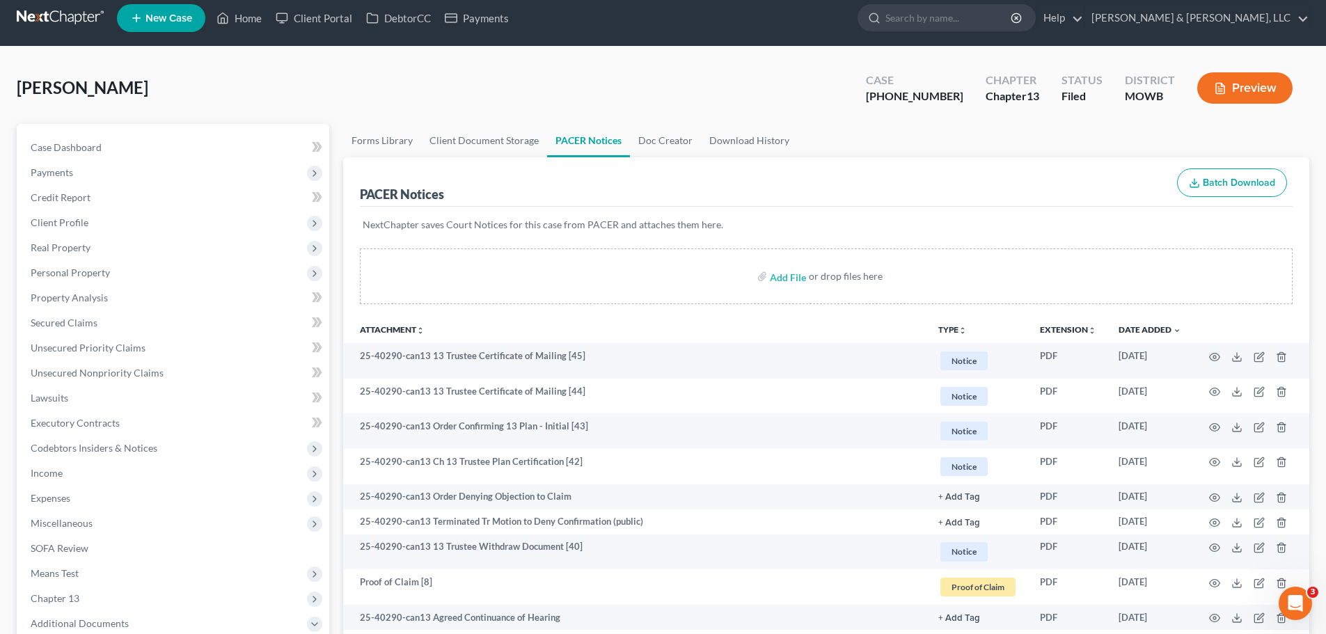
scroll to position [0, 0]
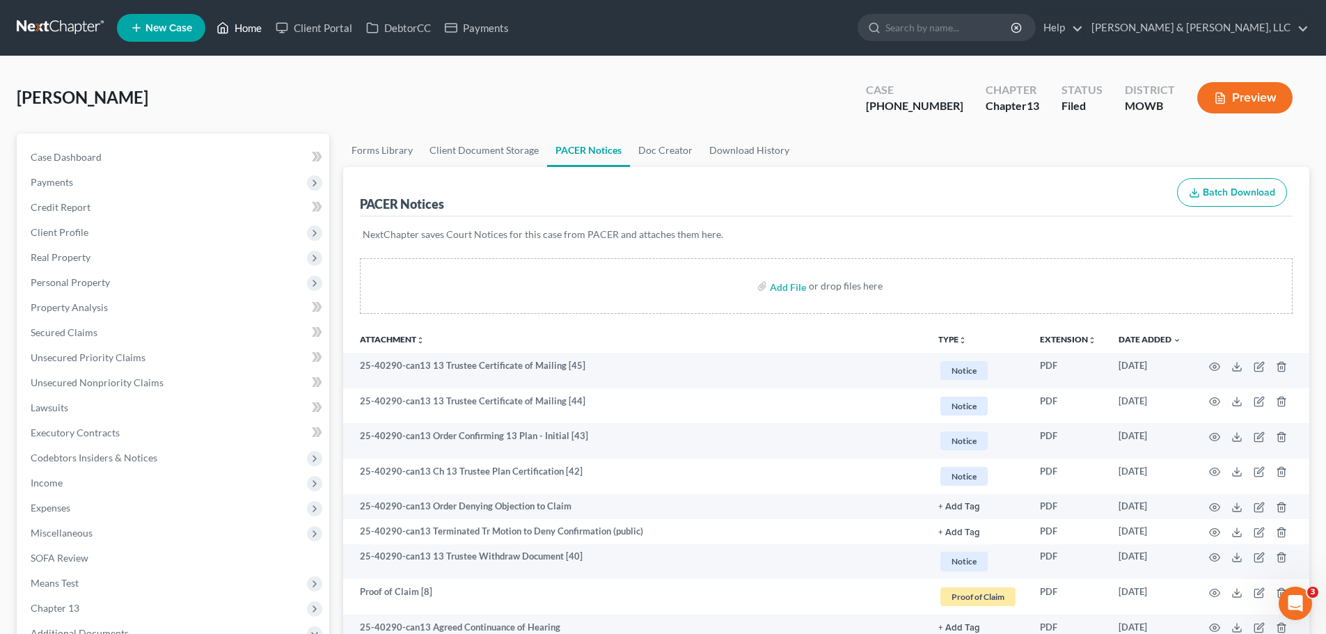
click at [245, 29] on link "Home" at bounding box center [239, 27] width 59 height 25
